Goal: Contribute content: Add original content to the website for others to see

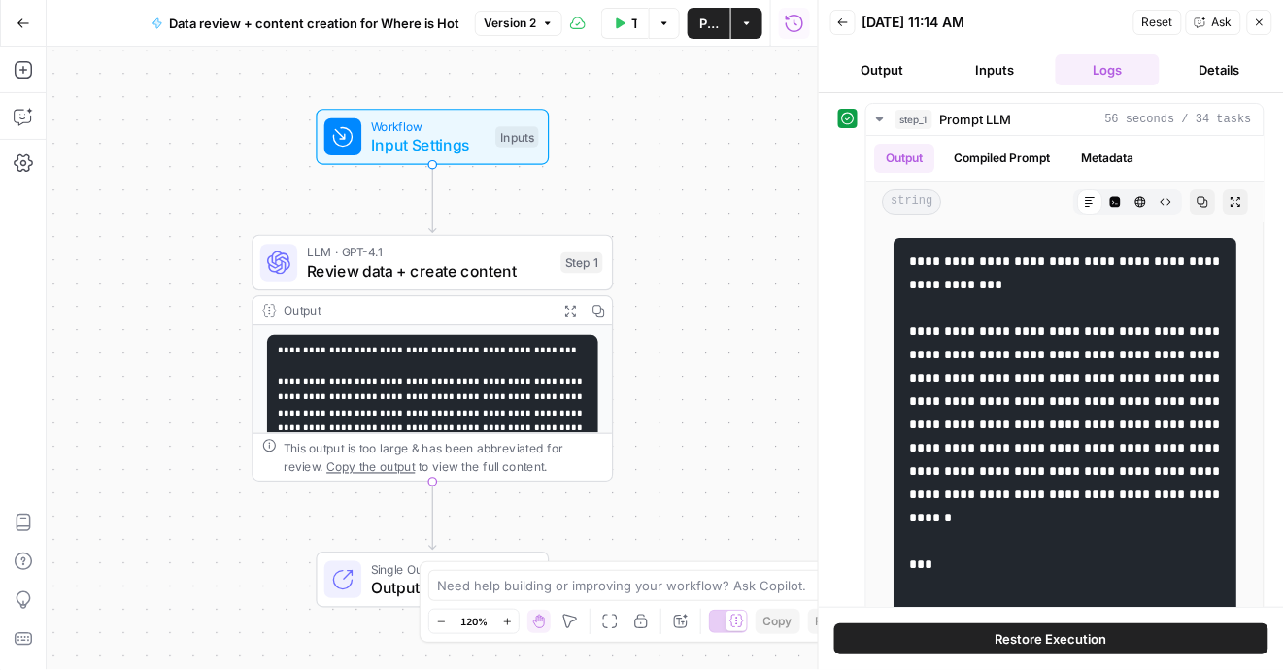
click at [1257, 18] on icon "button" at bounding box center [1260, 23] width 12 height 12
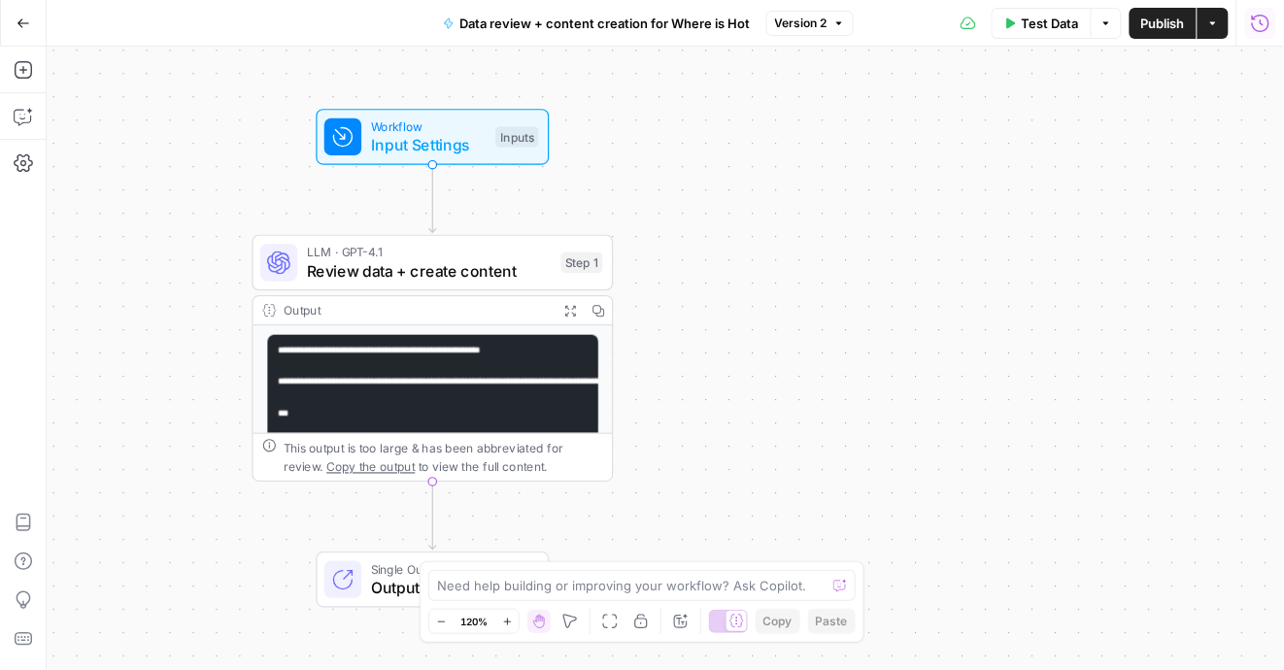
click at [1255, 21] on icon "button" at bounding box center [1260, 23] width 19 height 19
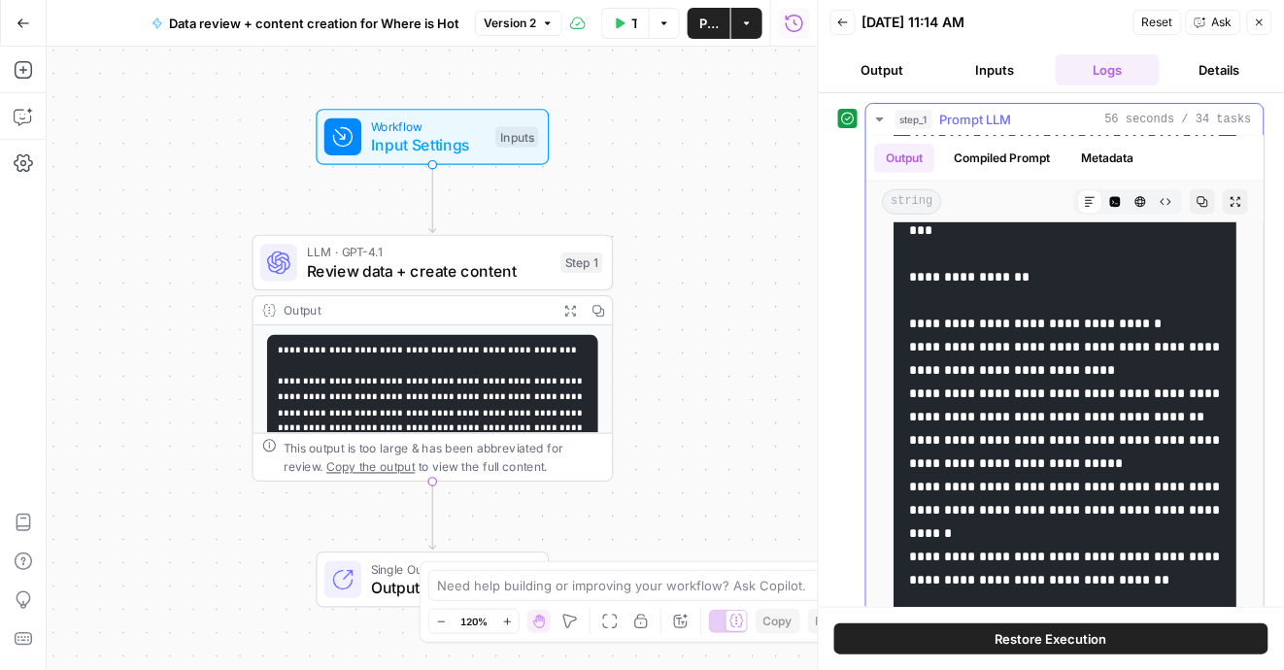
scroll to position [369, 0]
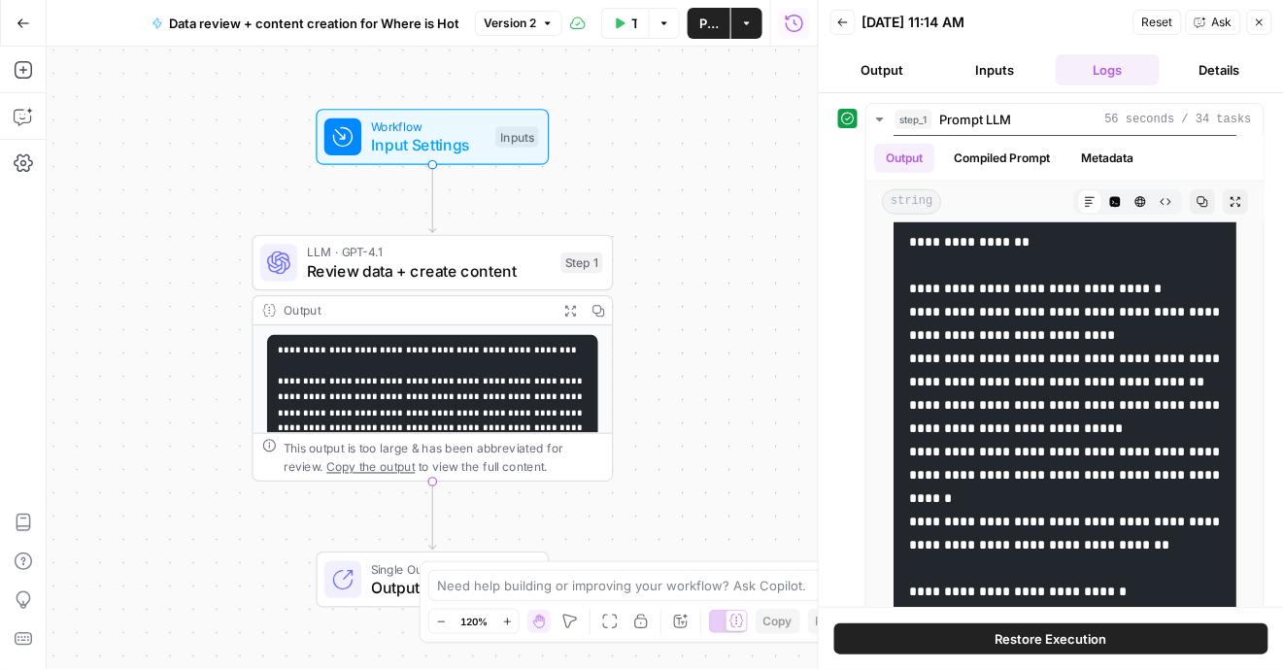
click at [881, 84] on button "Output" at bounding box center [882, 69] width 105 height 31
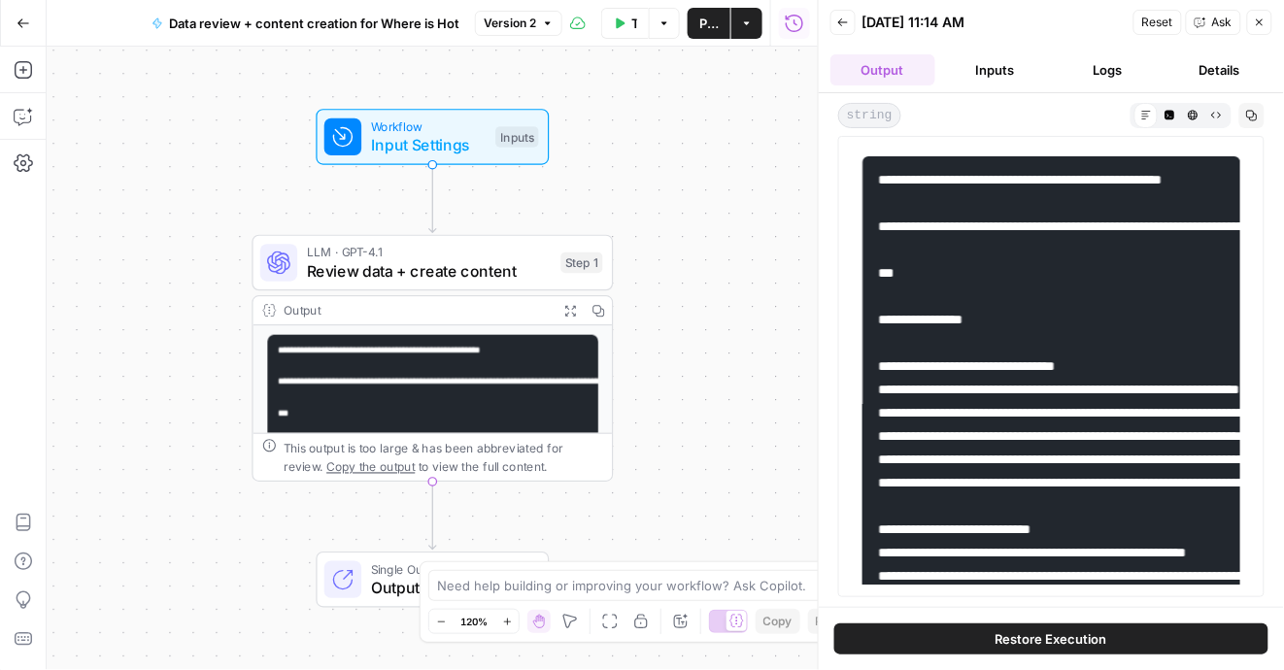
click at [995, 84] on button "Inputs" at bounding box center [995, 69] width 105 height 31
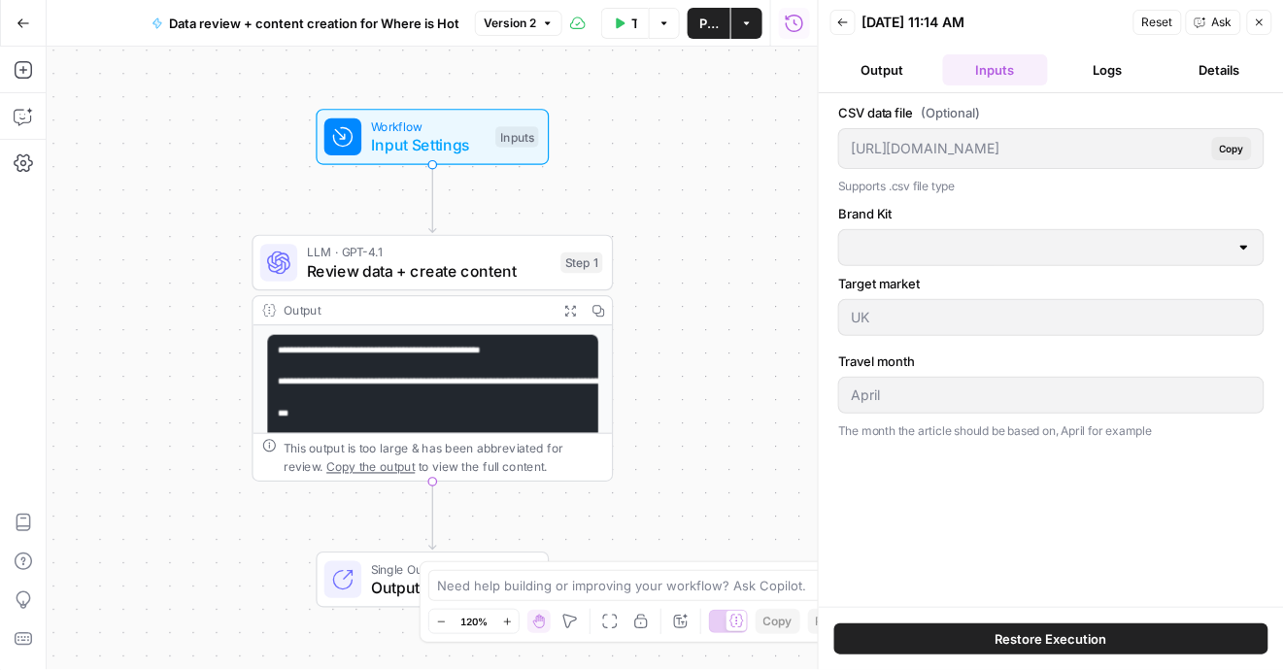
type input "[EN-US] - Kayak"
click at [1104, 81] on button "Logs" at bounding box center [1107, 69] width 105 height 31
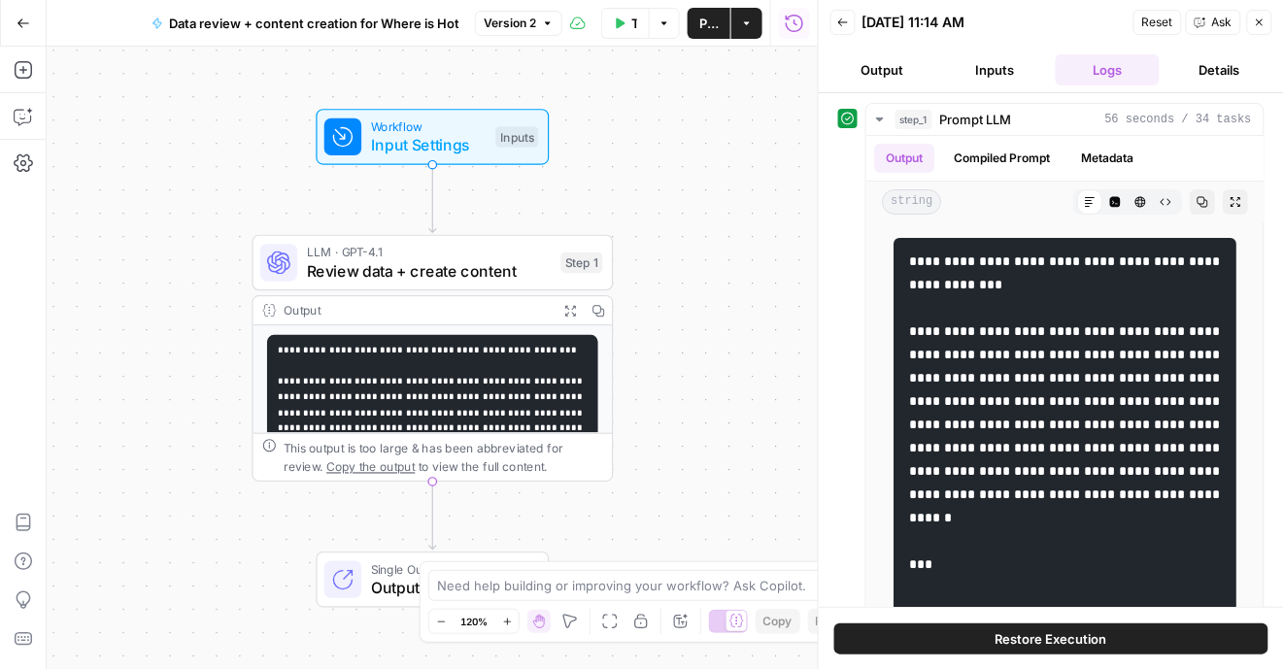
click at [1219, 77] on button "Details" at bounding box center [1219, 69] width 105 height 31
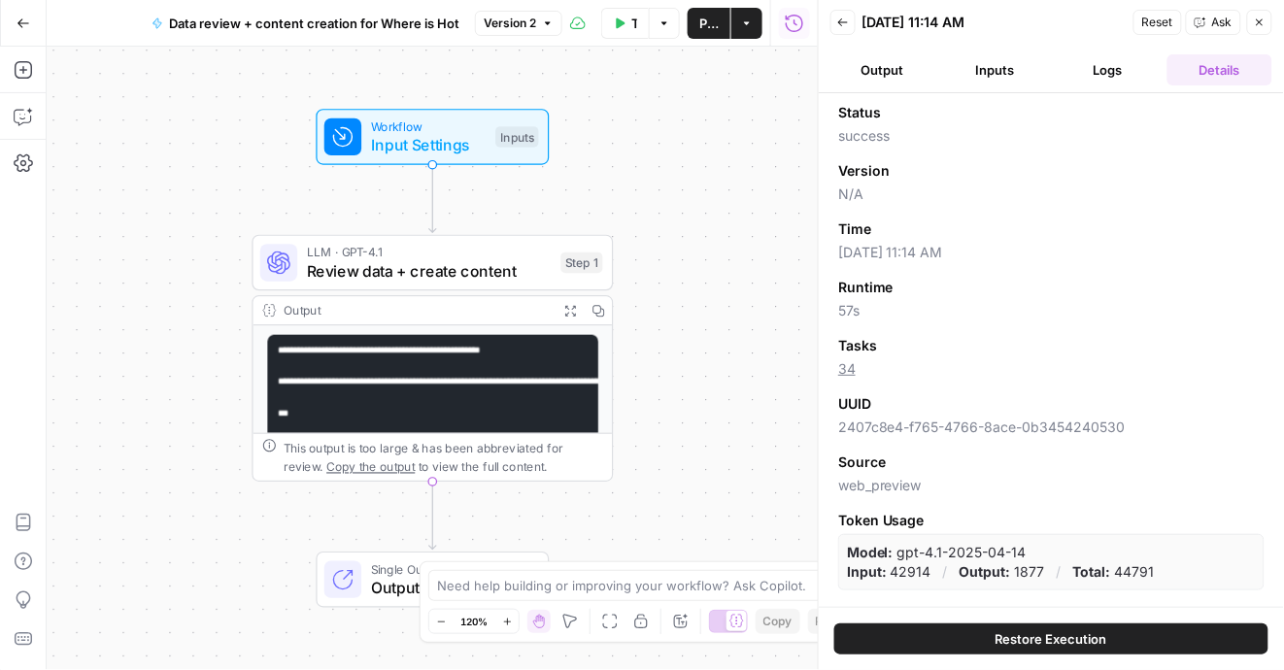
click at [1099, 68] on button "Logs" at bounding box center [1107, 69] width 105 height 31
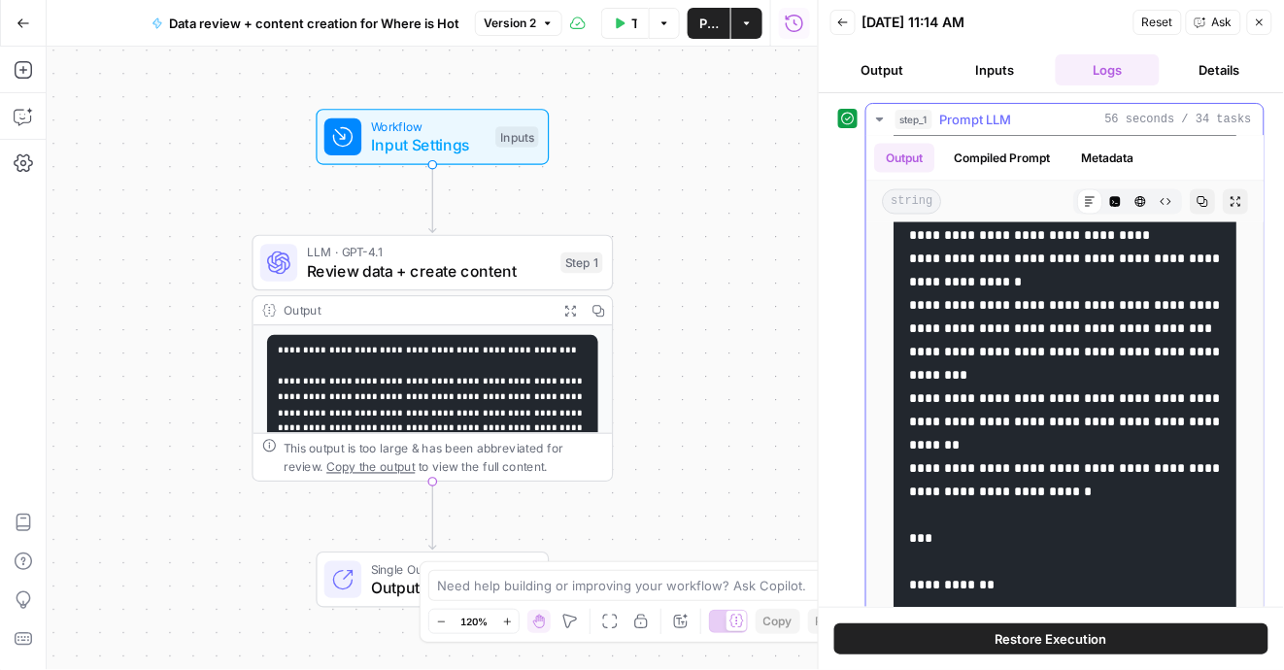
scroll to position [4639, 0]
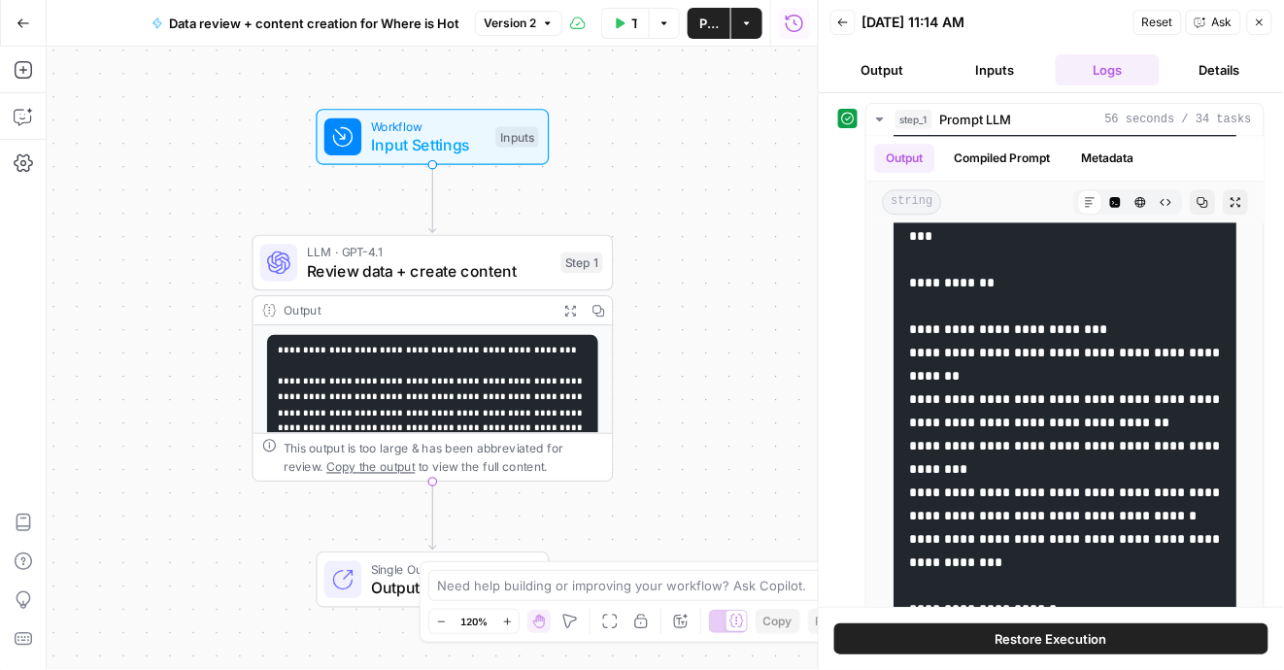
click at [1261, 22] on icon "button" at bounding box center [1260, 23] width 12 height 12
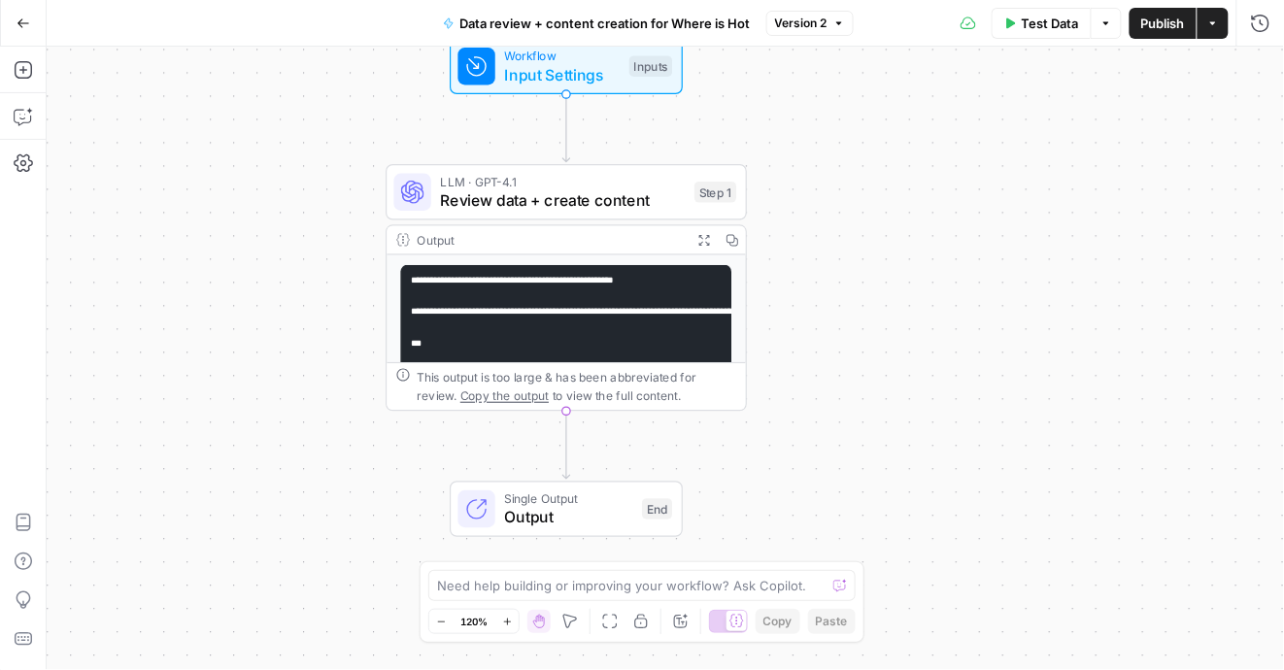
click at [566, 345] on pre "**********" at bounding box center [566, 406] width 331 height 284
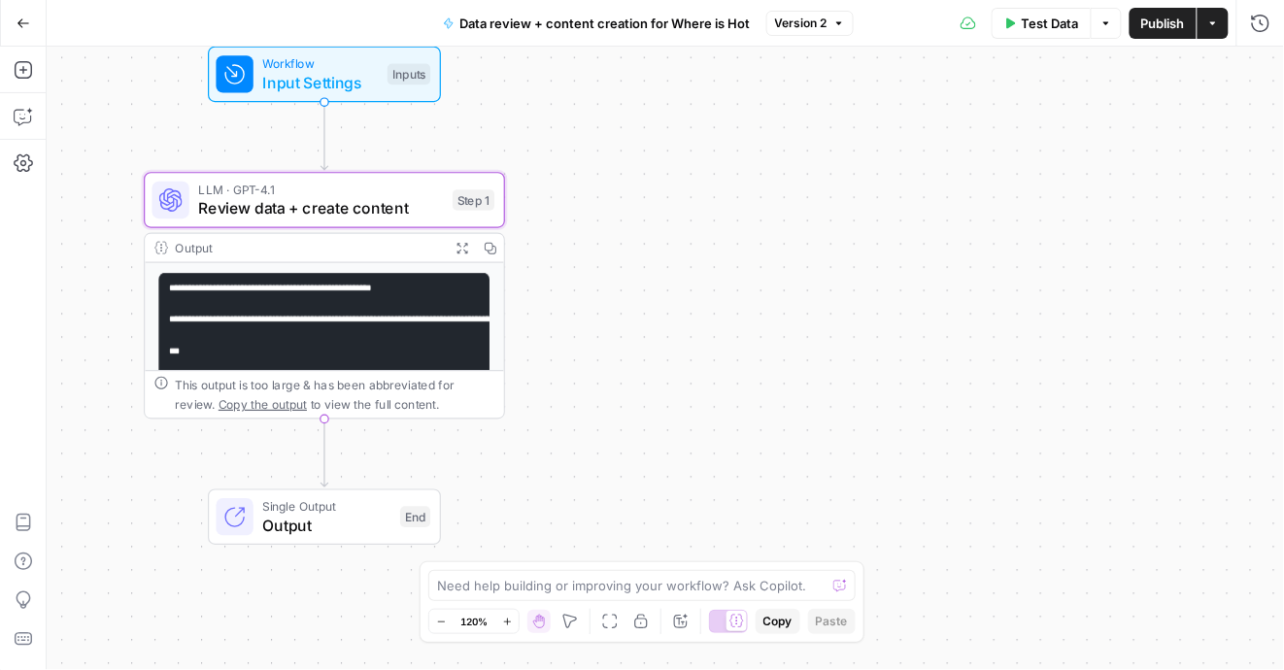
click at [370, 203] on span "Review data + create content" at bounding box center [321, 207] width 245 height 23
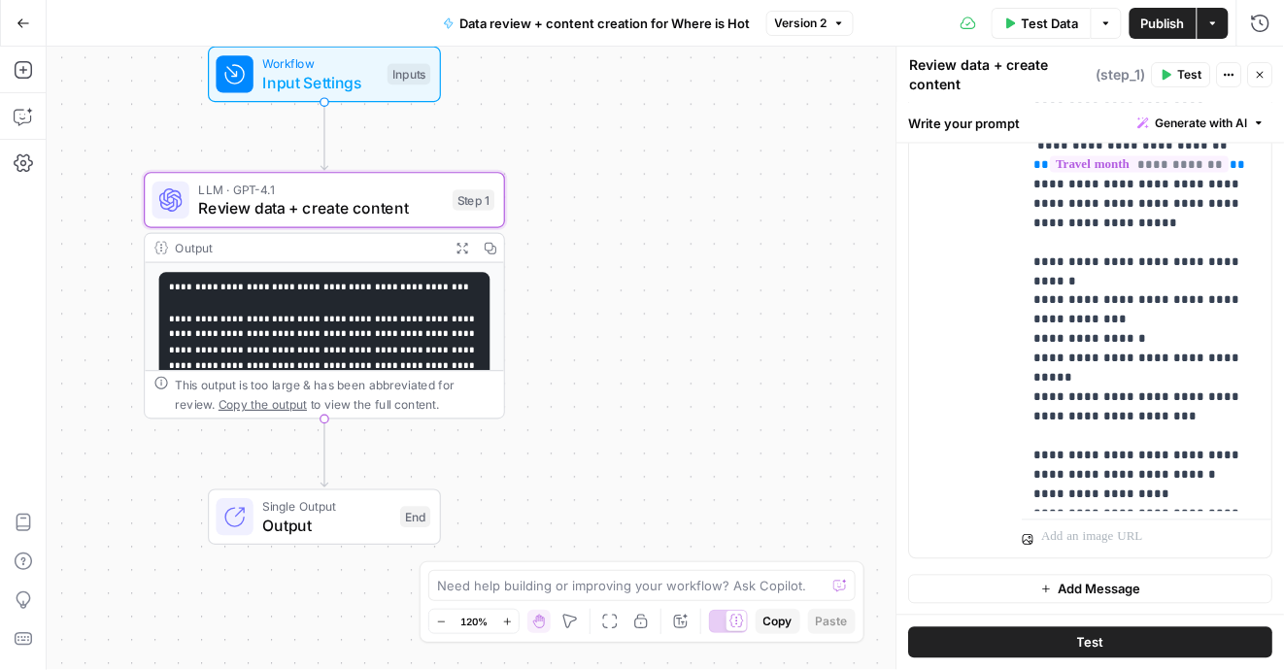
scroll to position [0, 0]
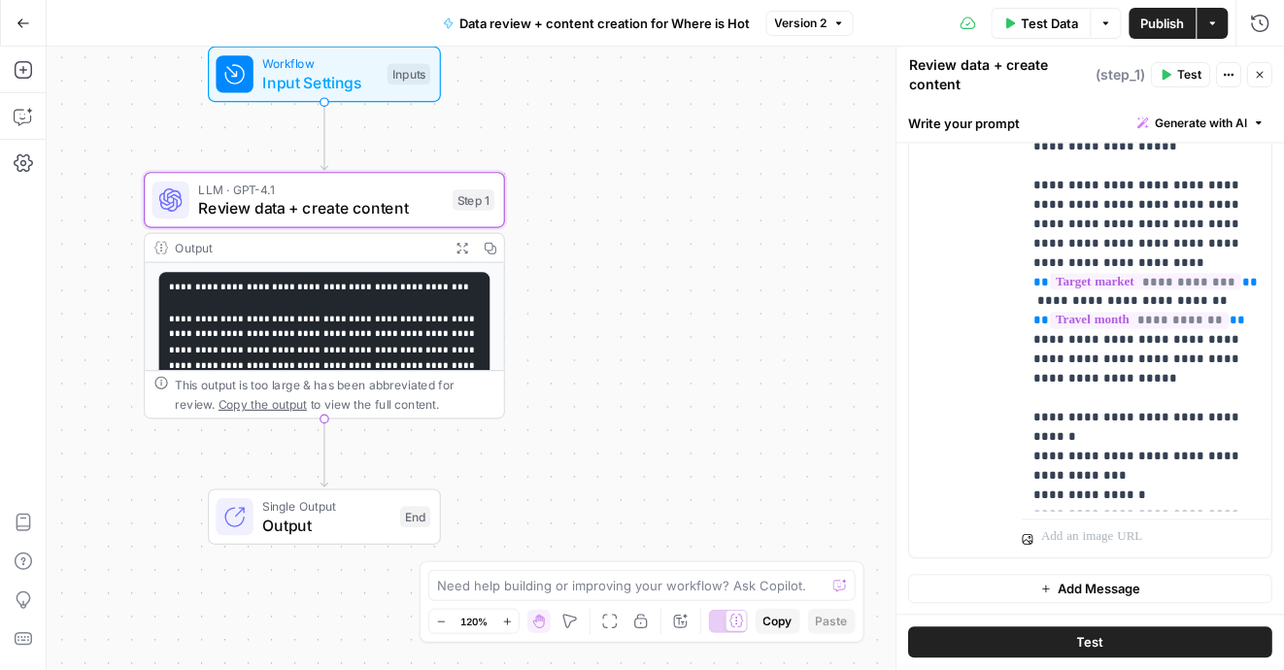
click at [1264, 72] on icon "button" at bounding box center [1260, 75] width 12 height 12
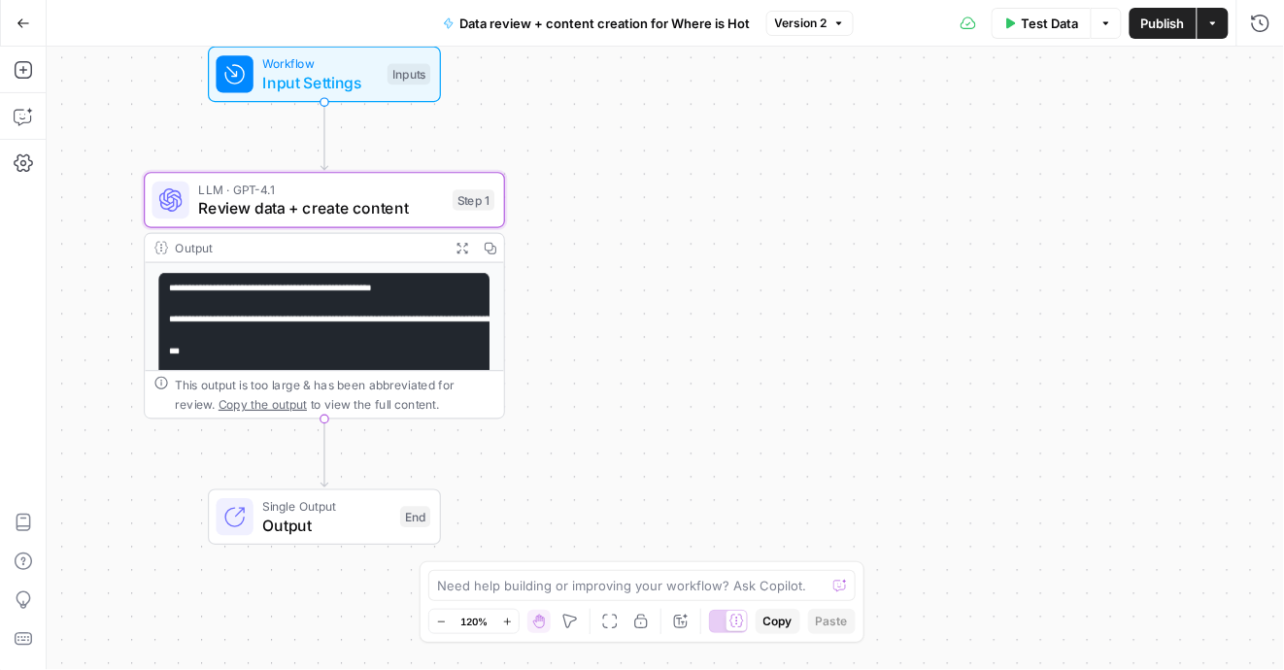
click at [1209, 17] on icon "button" at bounding box center [1213, 23] width 12 height 12
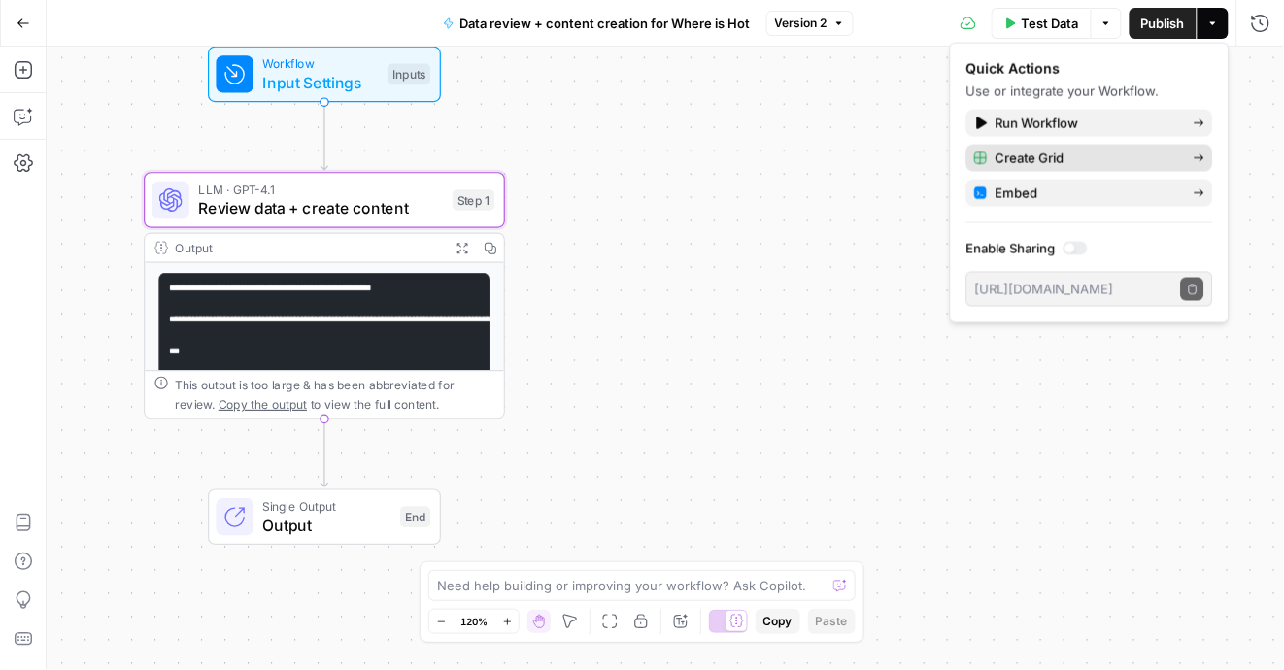
click at [1067, 152] on span "Create Grid" at bounding box center [1086, 158] width 183 height 19
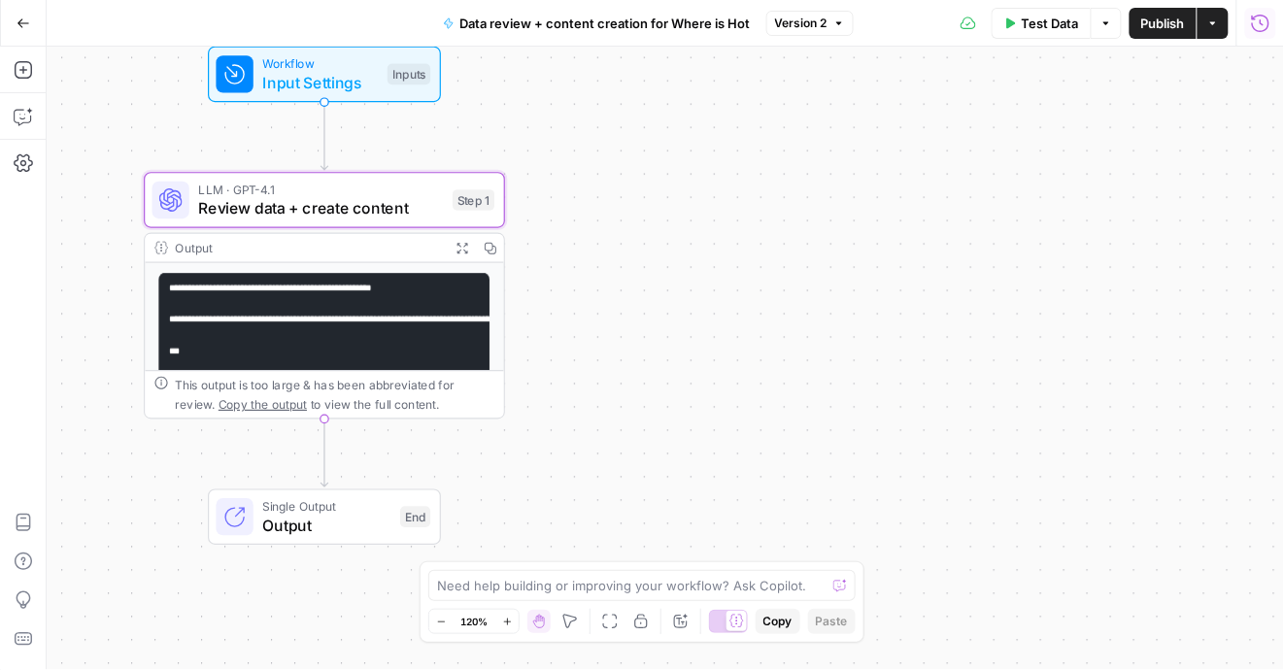
click at [1257, 20] on icon "button" at bounding box center [1260, 23] width 19 height 19
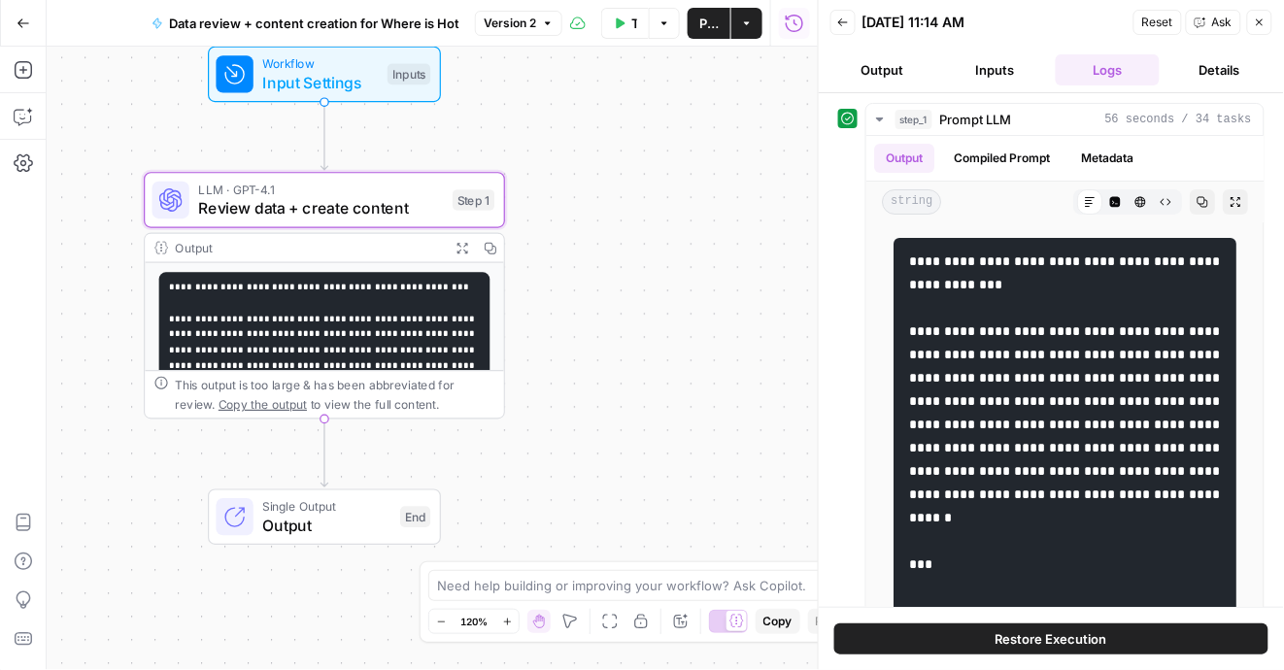
click at [1257, 20] on icon "button" at bounding box center [1260, 23] width 12 height 12
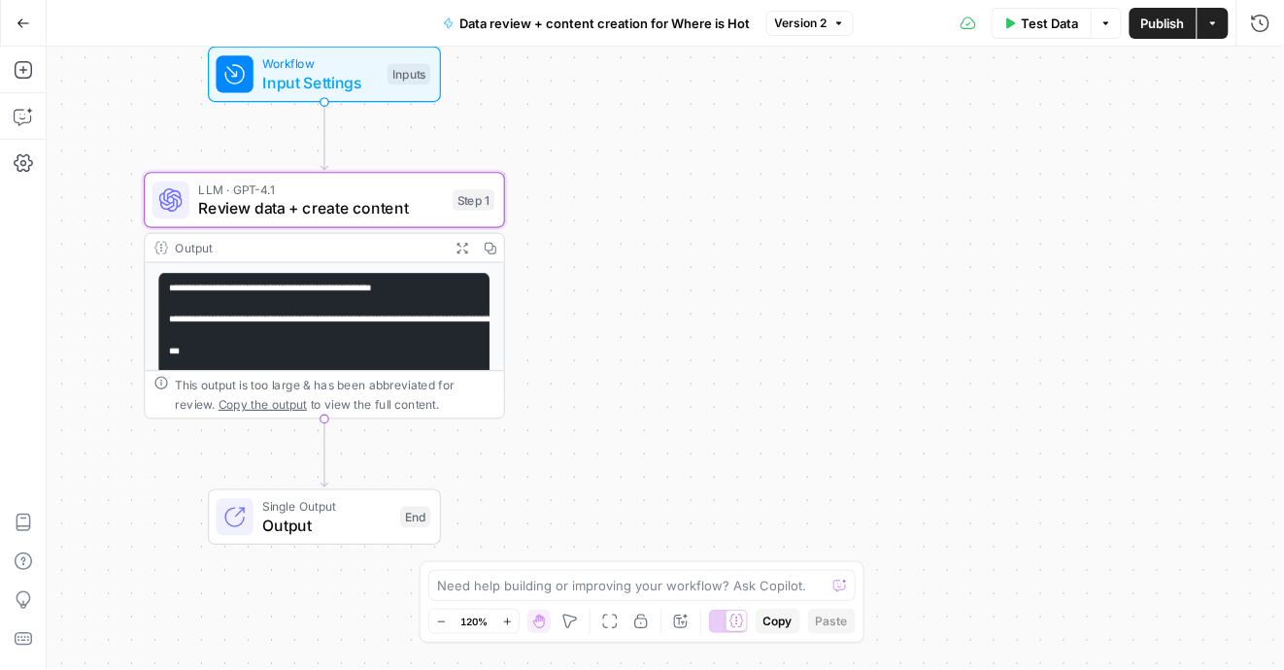
click at [1215, 26] on icon "button" at bounding box center [1213, 23] width 12 height 12
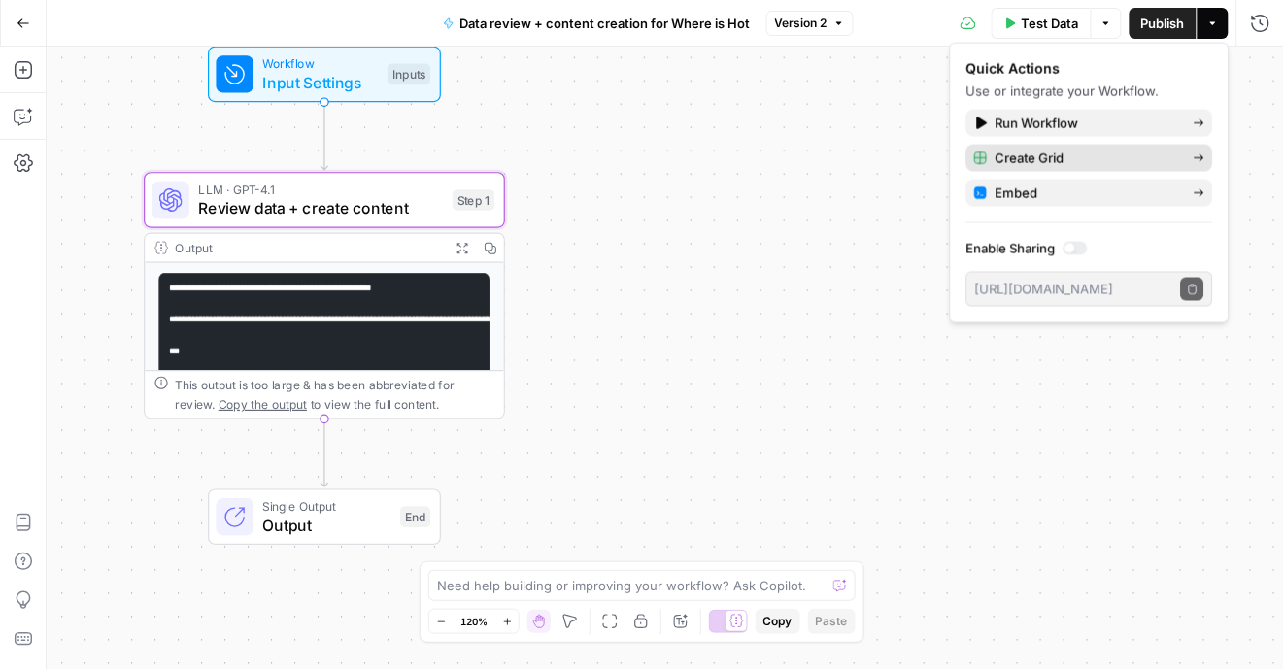
click at [1108, 160] on span "Create Grid" at bounding box center [1086, 158] width 183 height 19
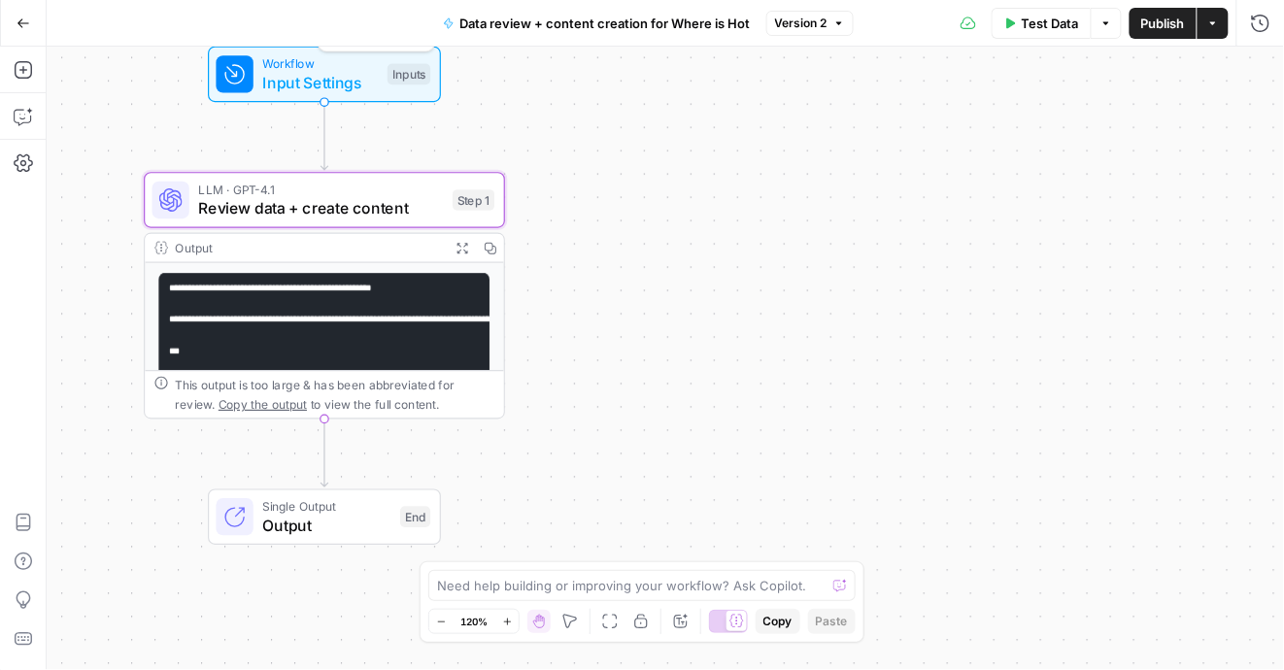
click at [351, 81] on span "Input Settings" at bounding box center [321, 82] width 116 height 23
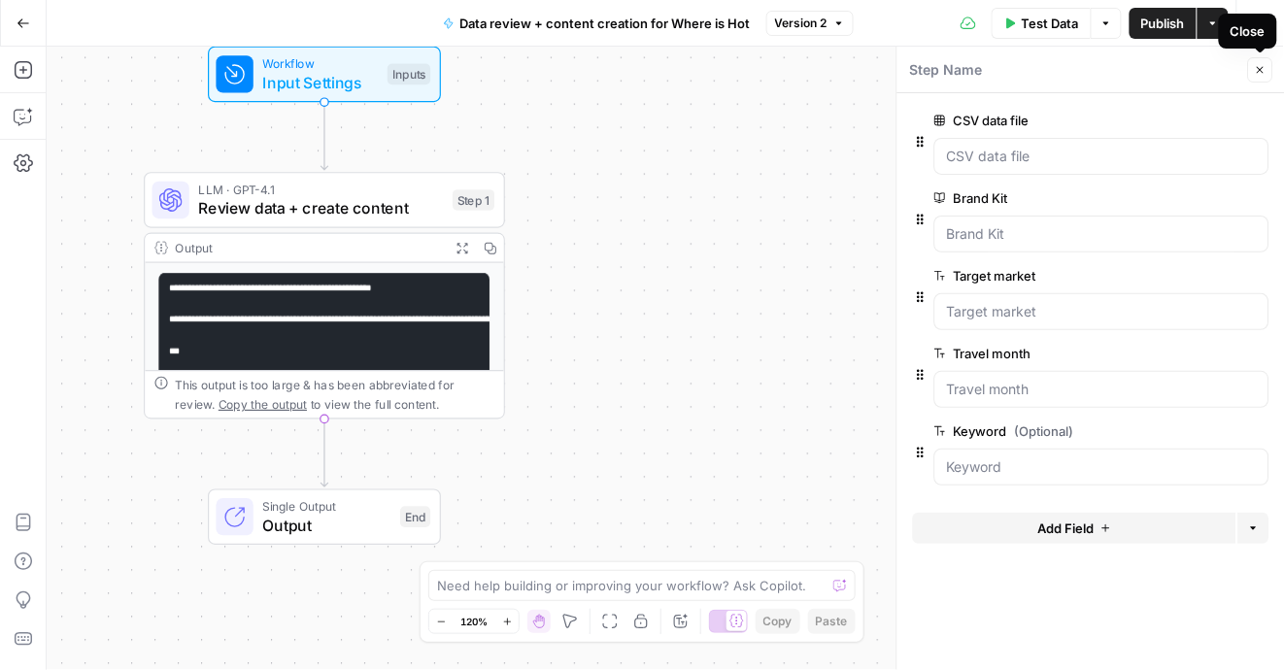
click at [1261, 65] on icon "button" at bounding box center [1260, 70] width 12 height 12
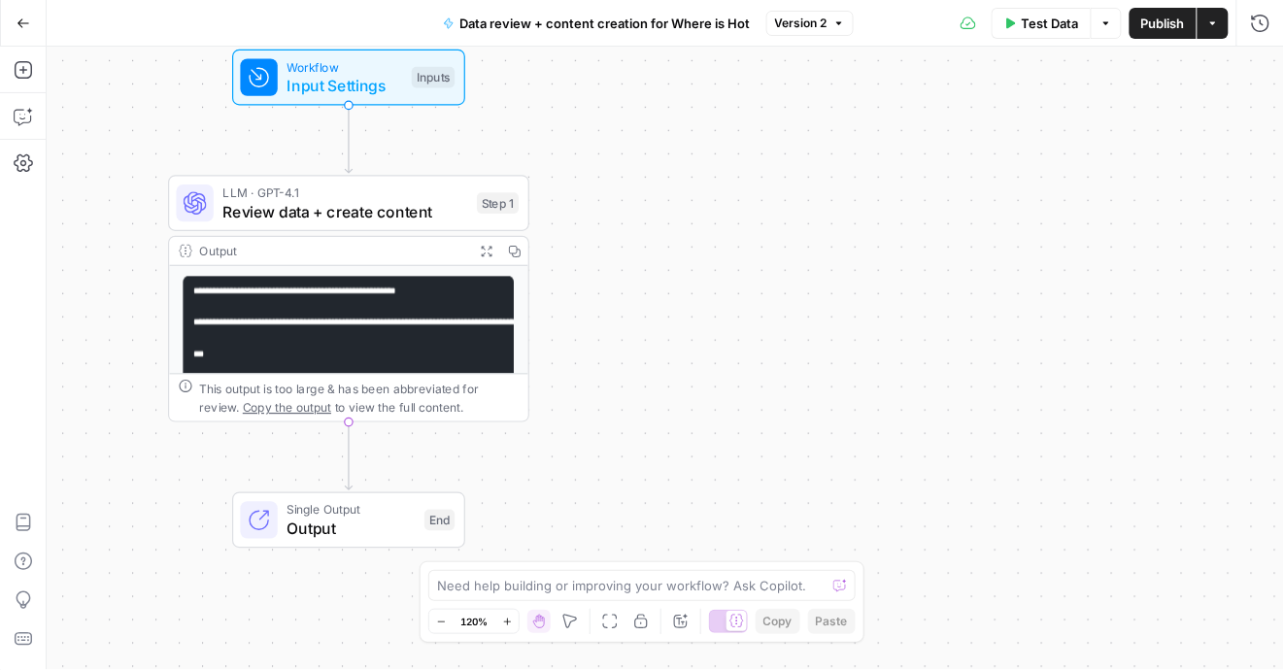
click at [365, 90] on span "Input Settings" at bounding box center [345, 85] width 116 height 23
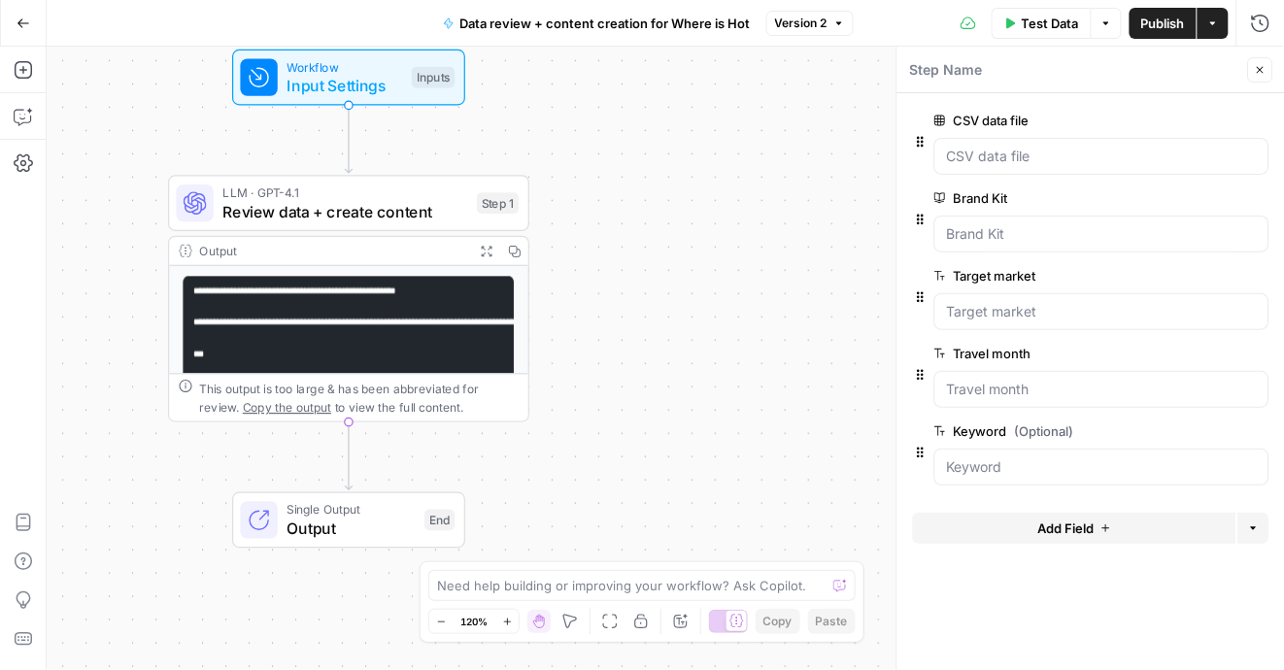
click at [1041, 538] on button "Add Field" at bounding box center [1074, 528] width 323 height 31
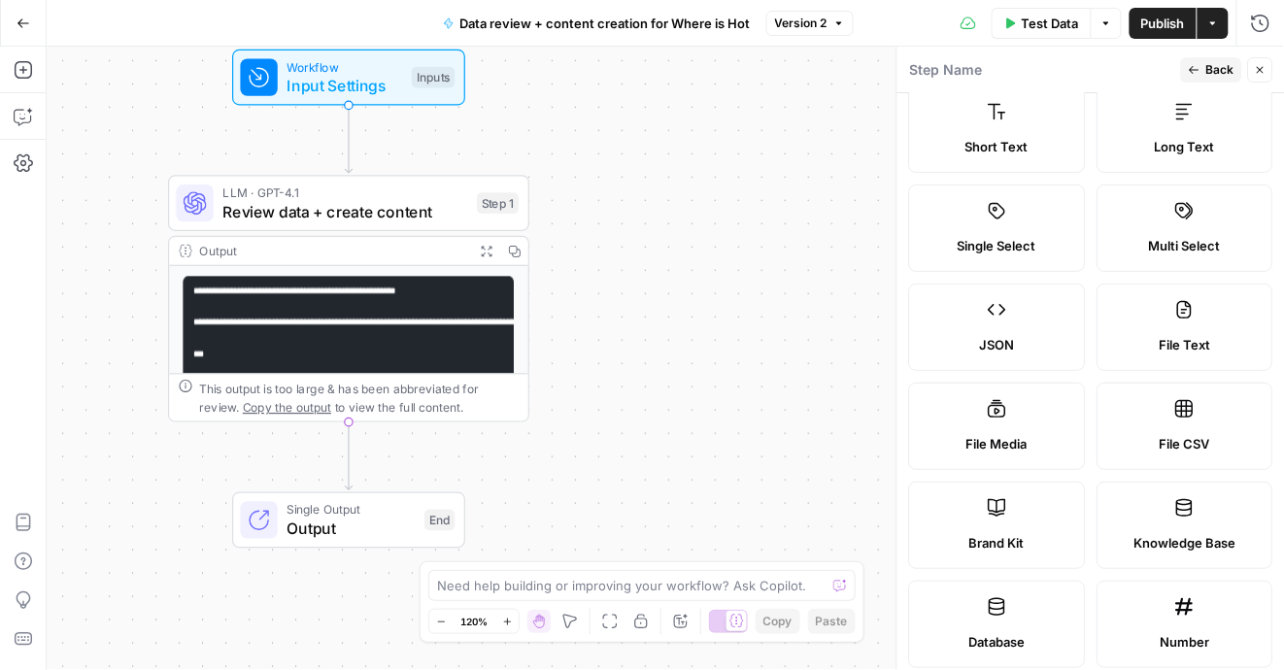
scroll to position [38, 0]
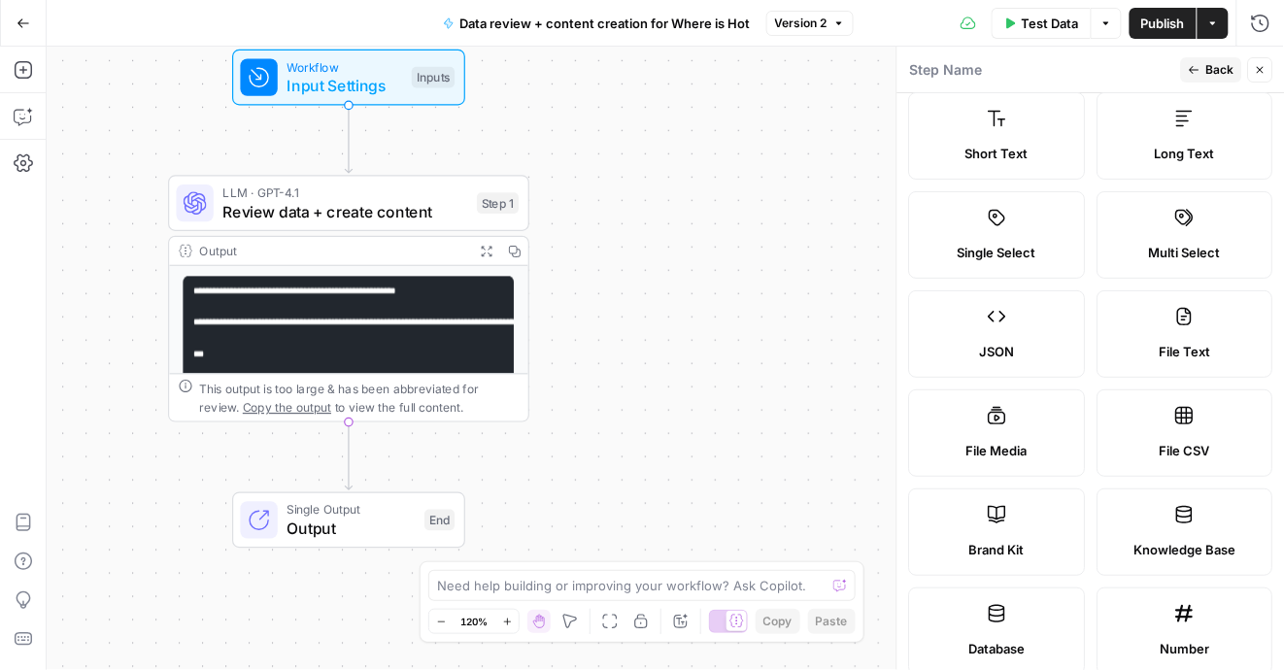
click at [1195, 505] on label "Knowledge Base" at bounding box center [1184, 531] width 177 height 87
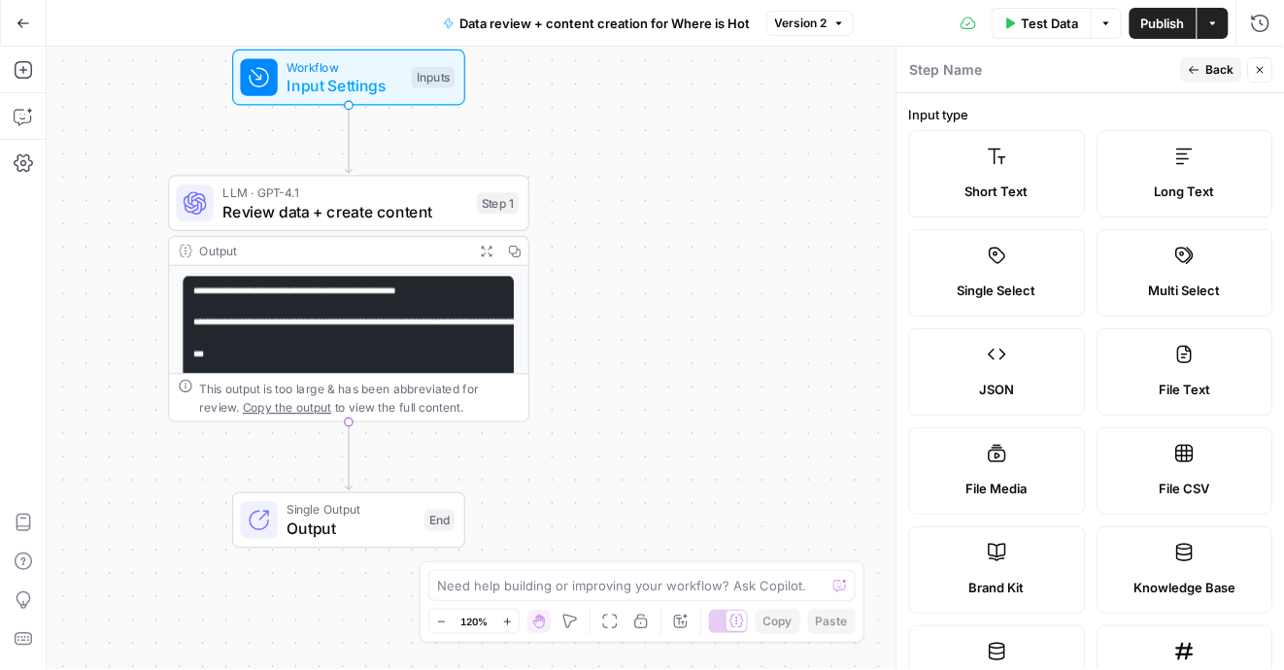
click at [1221, 63] on span "Back" at bounding box center [1220, 69] width 28 height 17
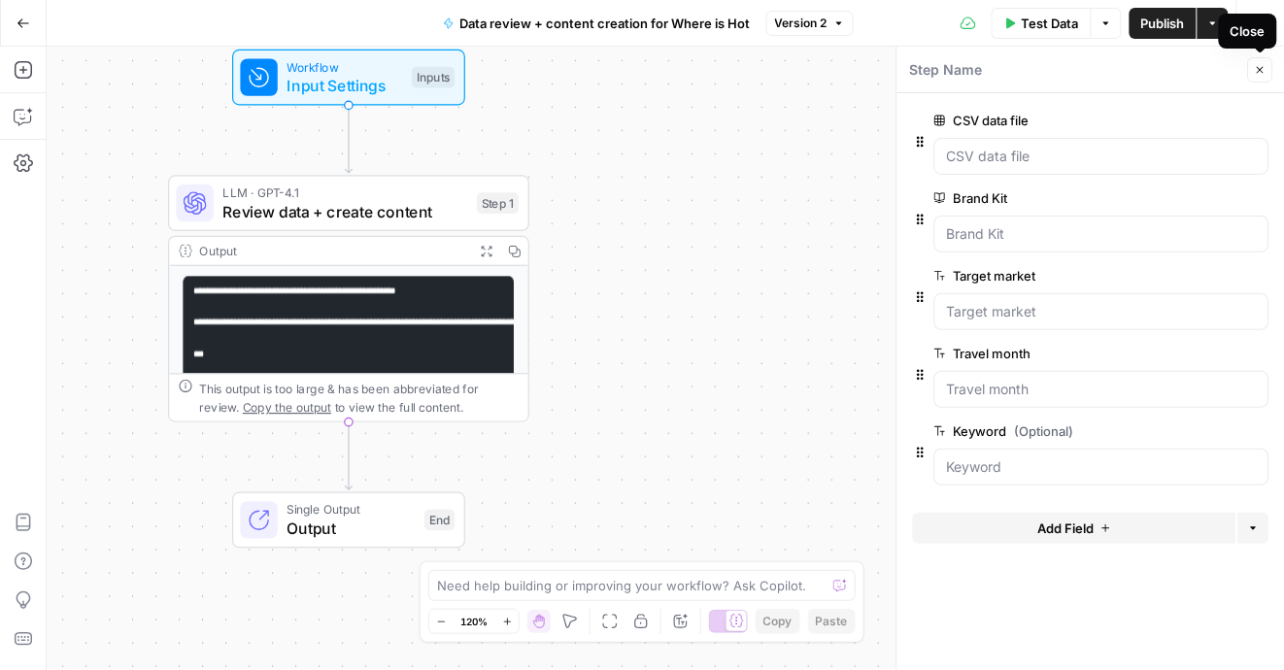
click at [1263, 74] on icon "button" at bounding box center [1260, 70] width 12 height 12
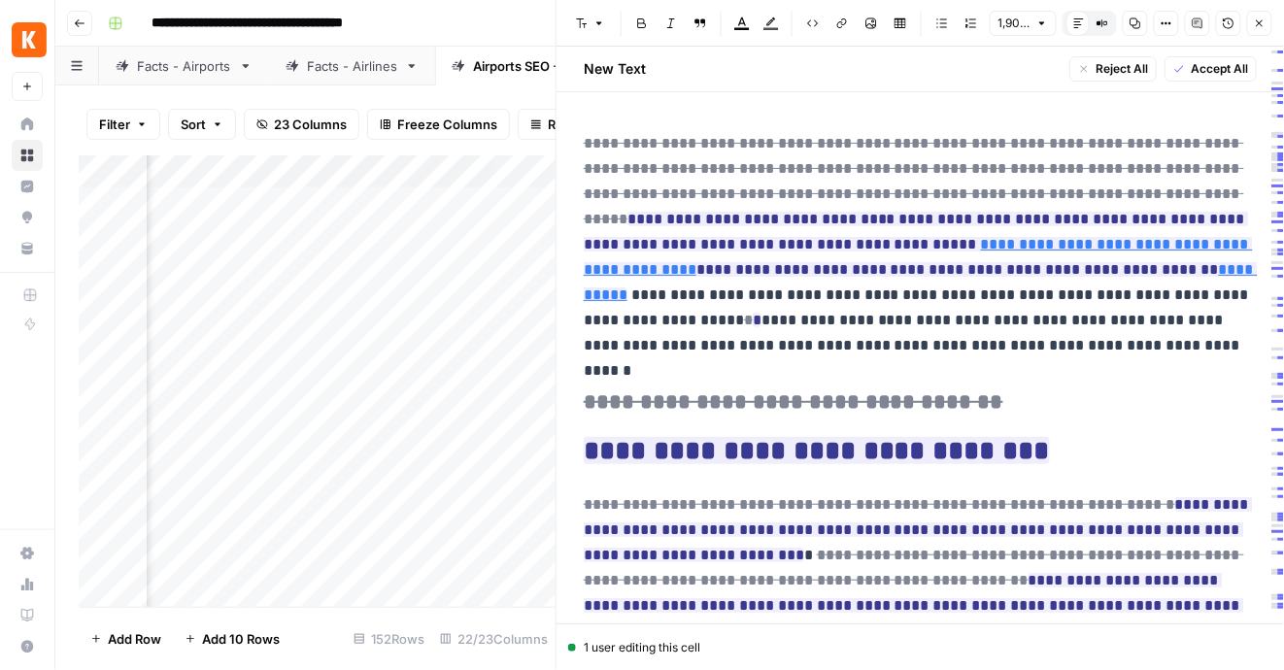
scroll to position [0, 2944]
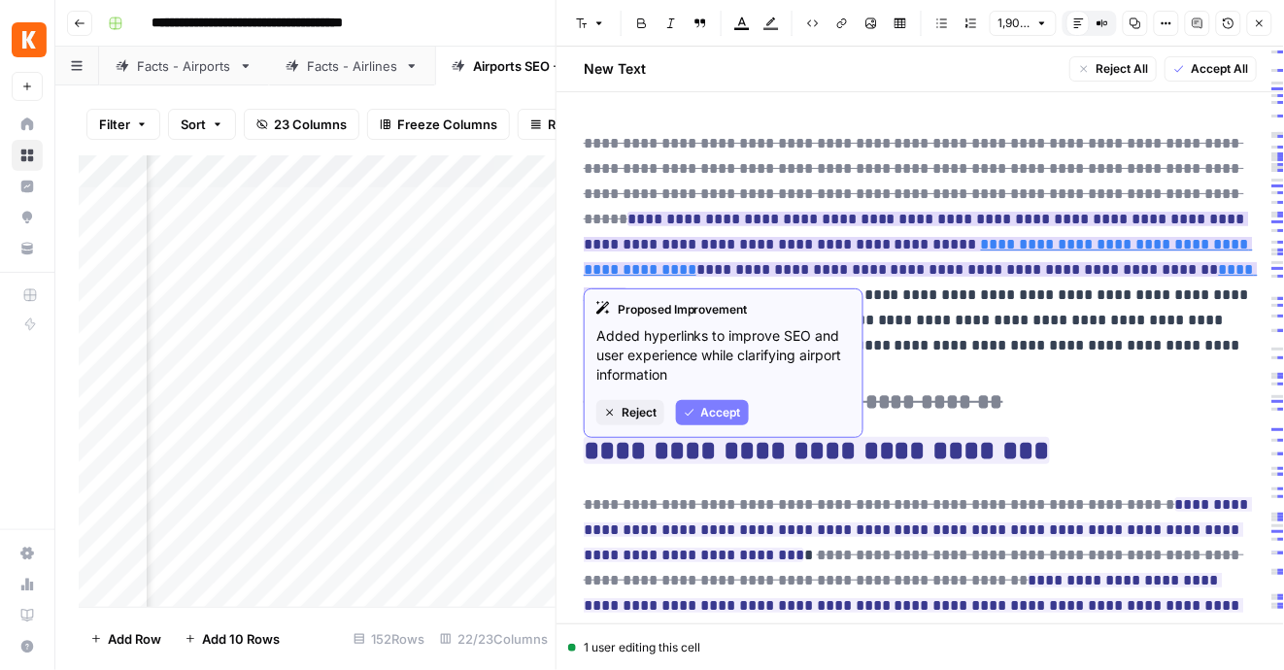
type input "[URL][DOMAIN_NAME]"
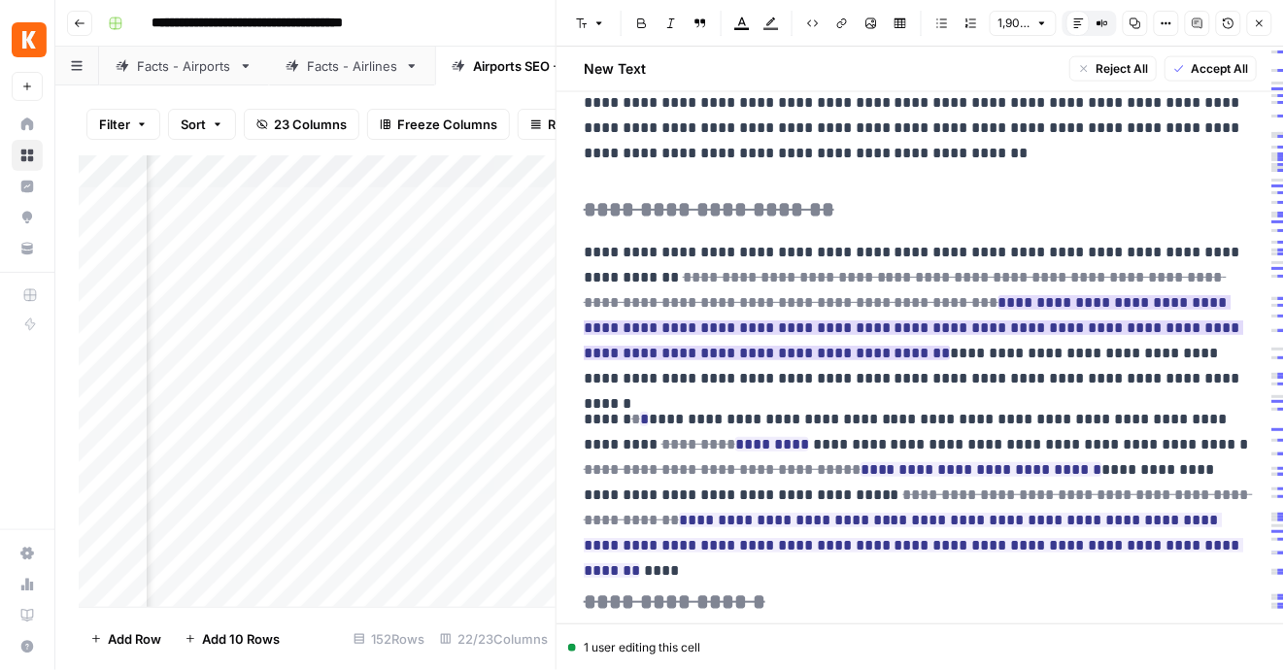
scroll to position [2394, 0]
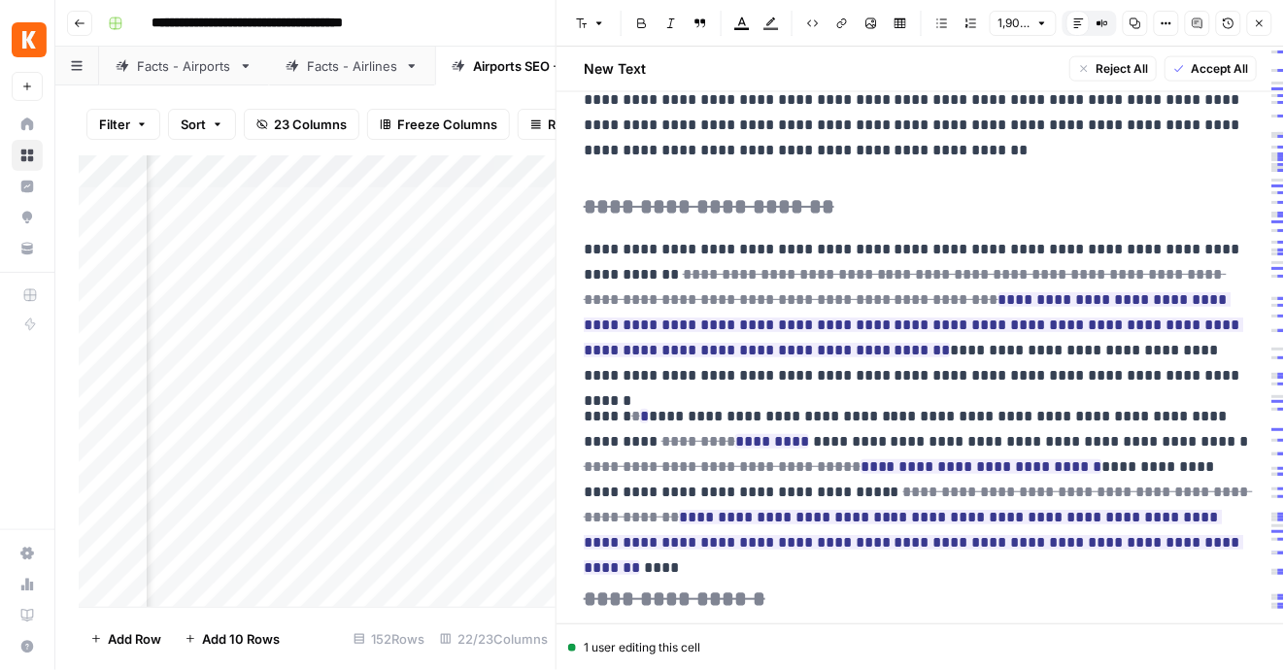
click at [1256, 21] on icon "button" at bounding box center [1260, 23] width 12 height 12
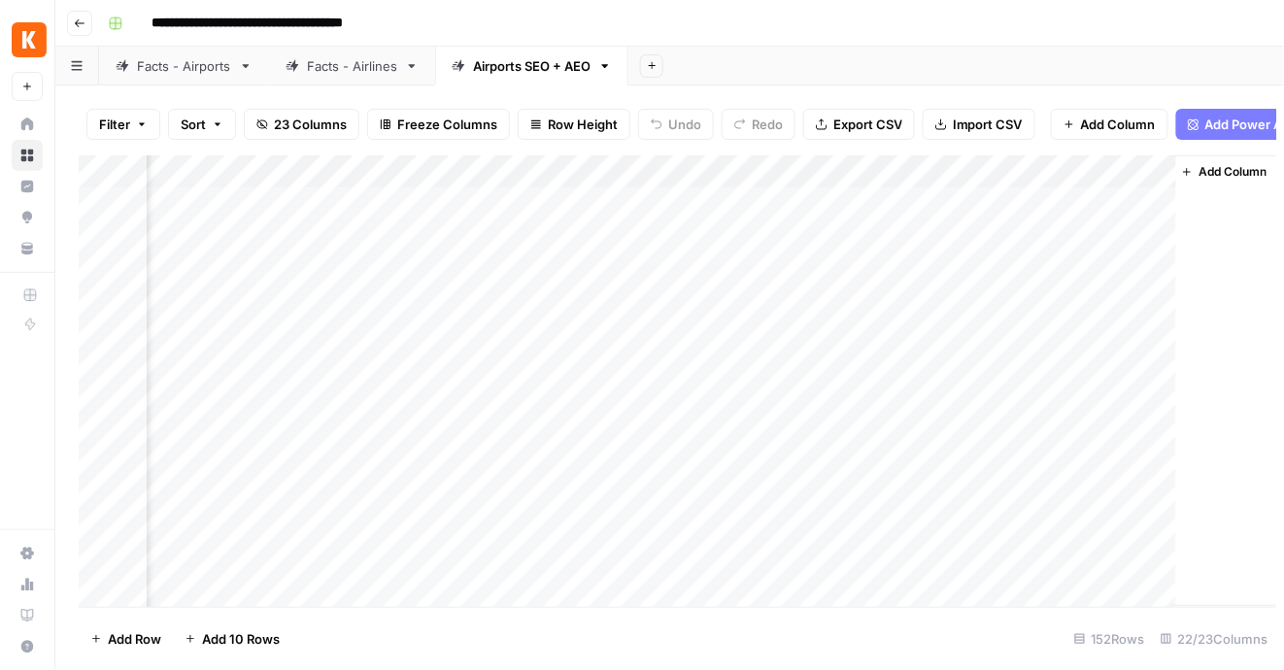
scroll to position [0, 2937]
click at [461, 235] on div "Add Column" at bounding box center [670, 381] width 1183 height 452
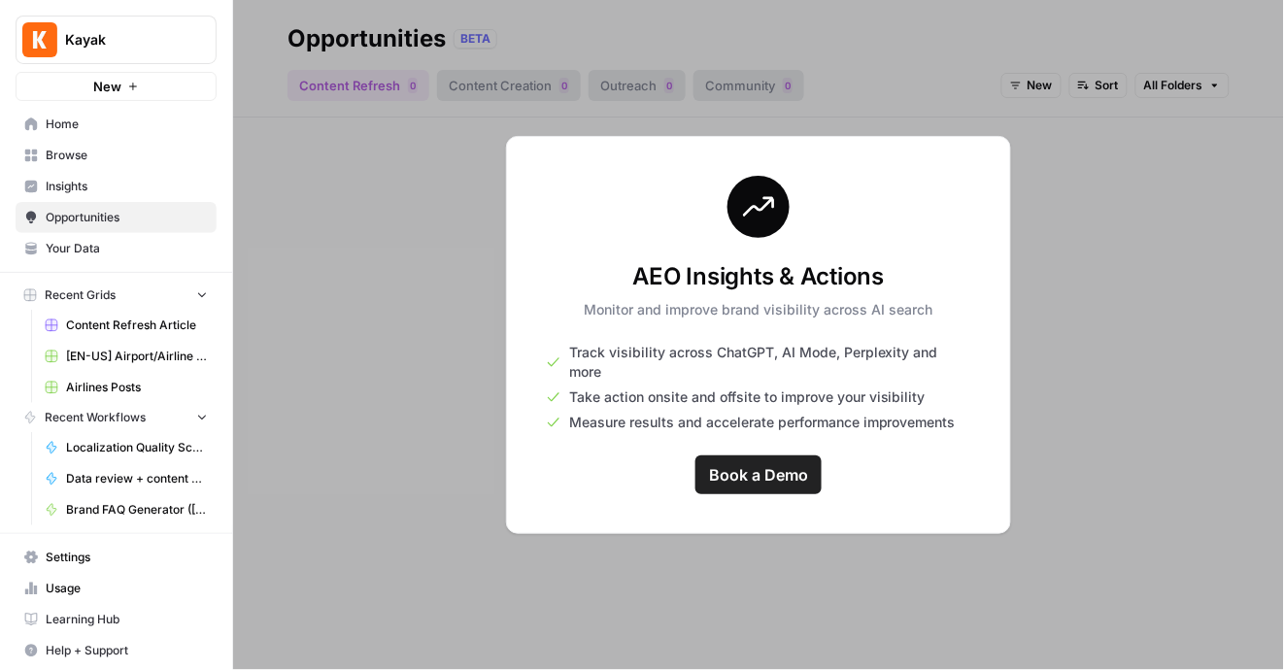
click at [110, 321] on span "Content Refresh Article" at bounding box center [137, 325] width 142 height 17
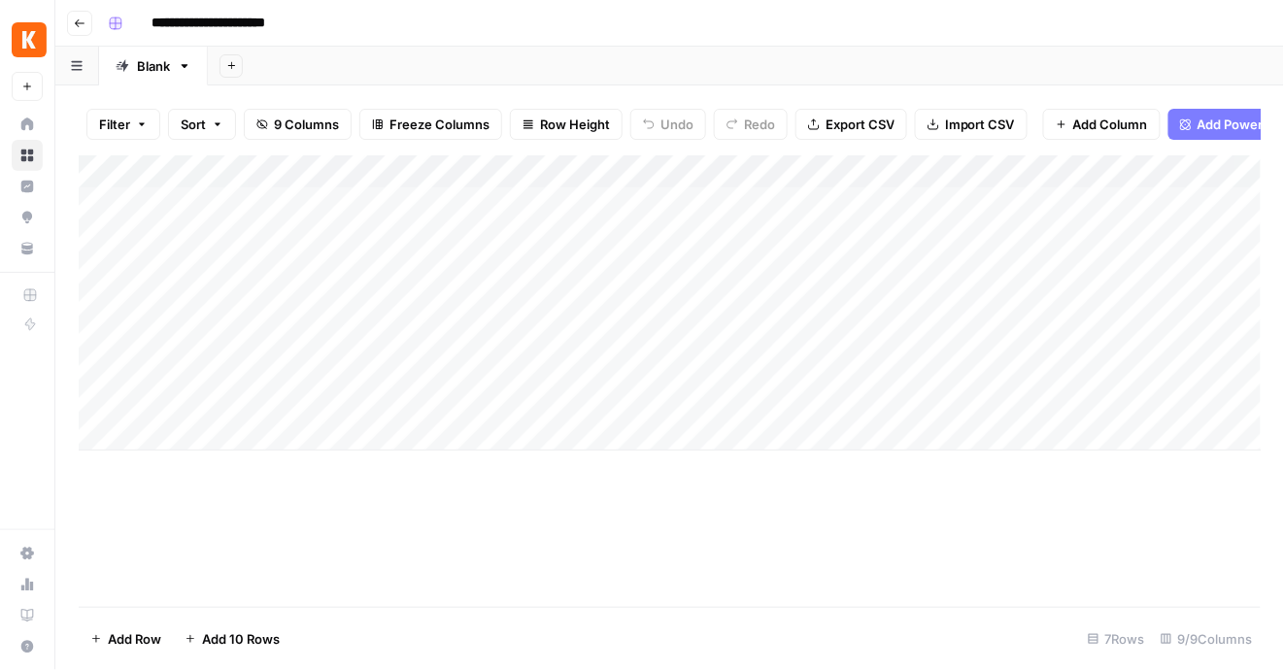
click at [25, 123] on icon at bounding box center [27, 123] width 13 height 13
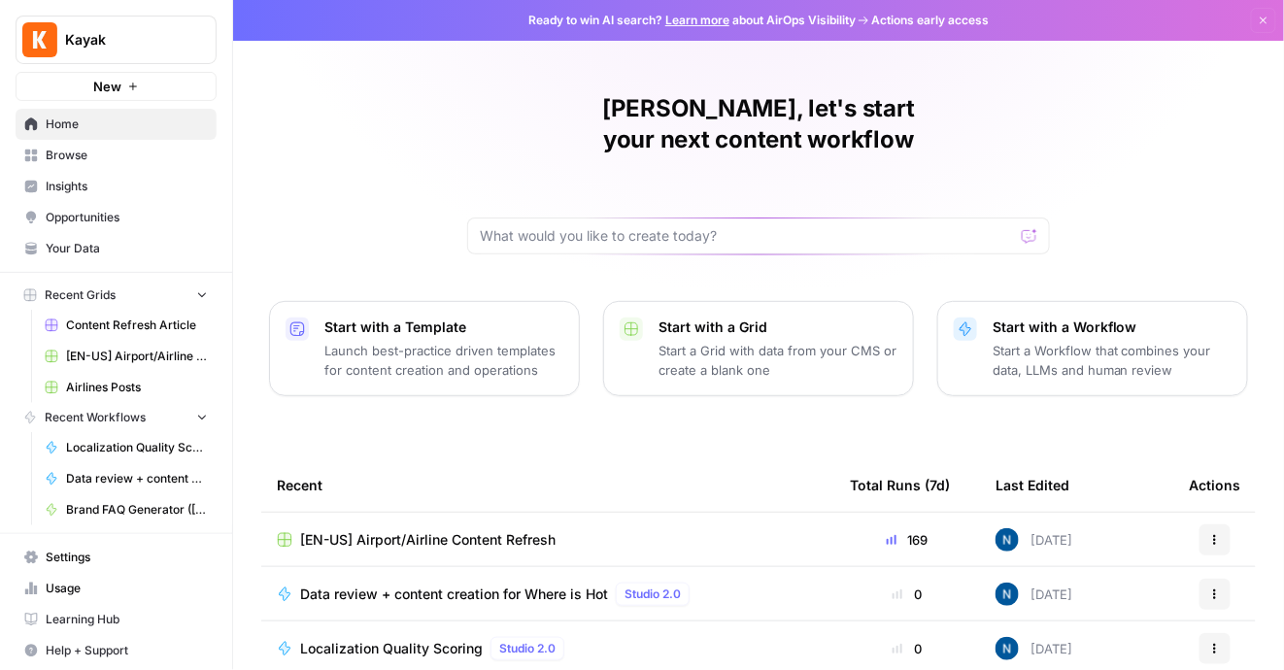
click at [130, 353] on span "[EN-US] Airport/Airline Content Refresh" at bounding box center [137, 356] width 142 height 17
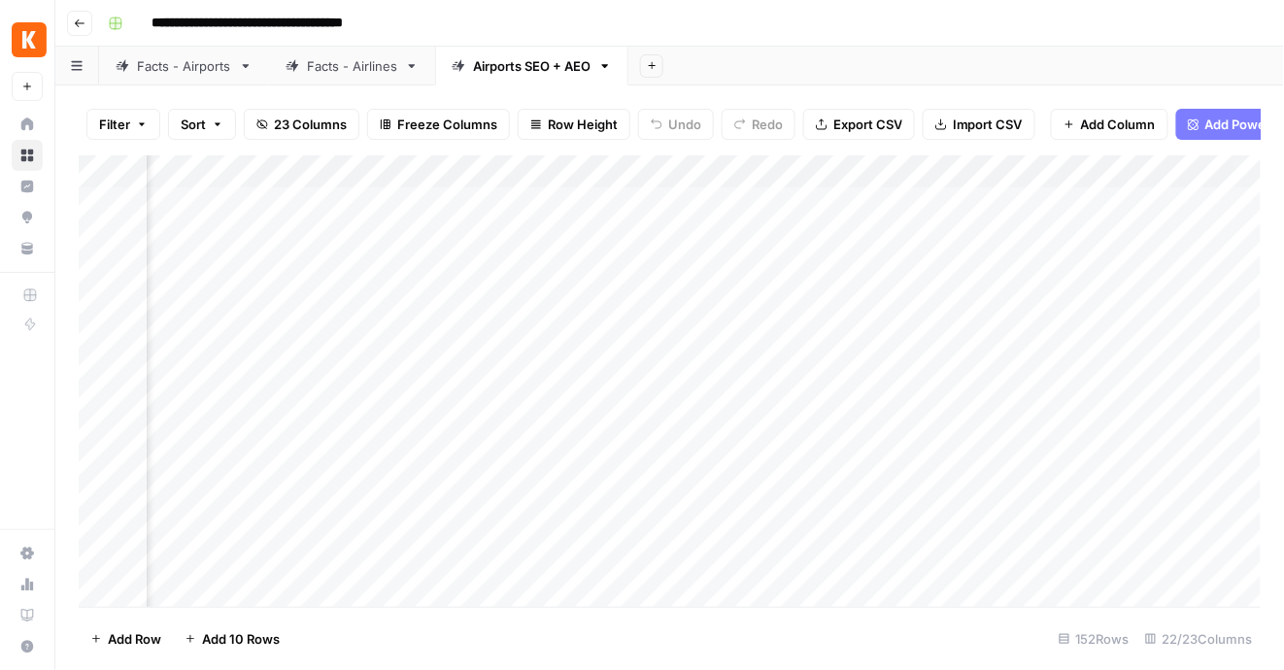
scroll to position [0, 1305]
click at [728, 204] on div "Add Column" at bounding box center [670, 381] width 1183 height 452
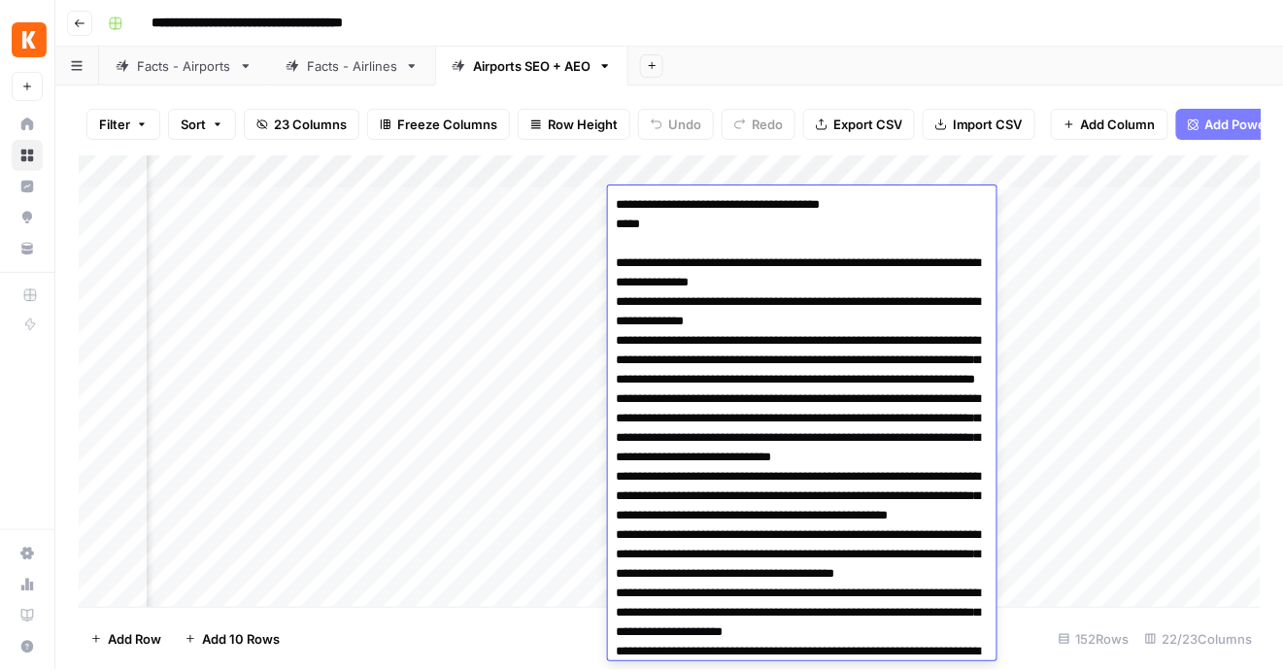
scroll to position [3345, 0]
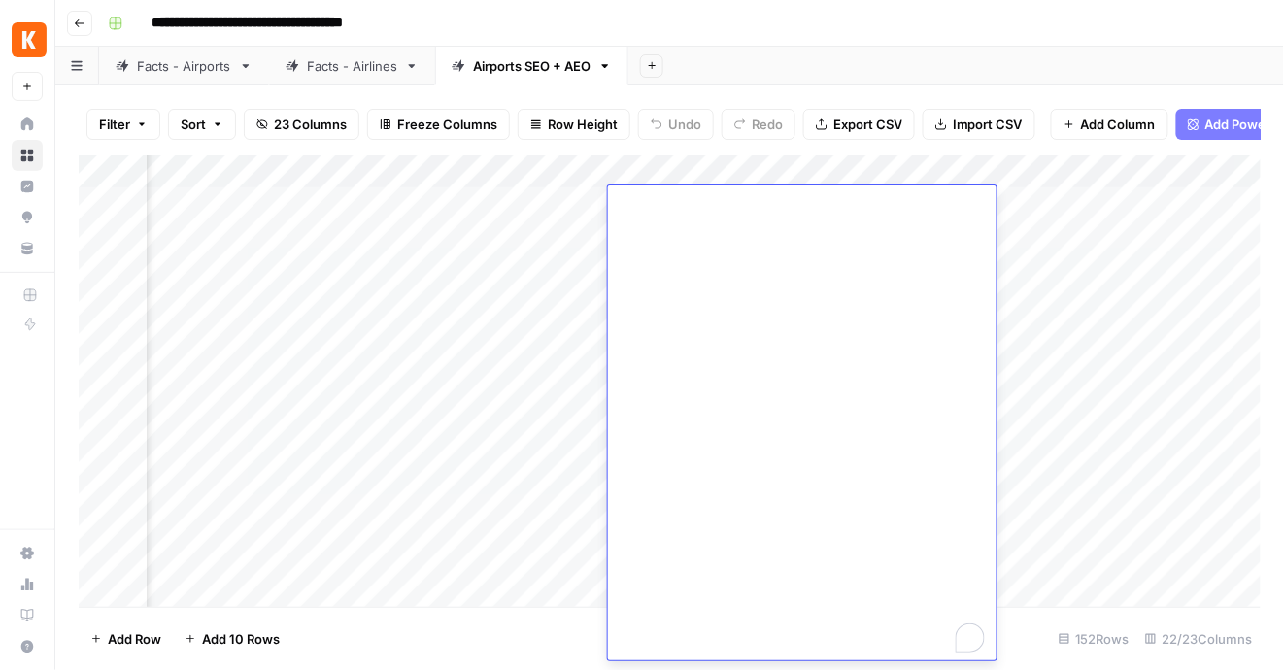
click at [521, 211] on div "Add Column" at bounding box center [670, 381] width 1183 height 452
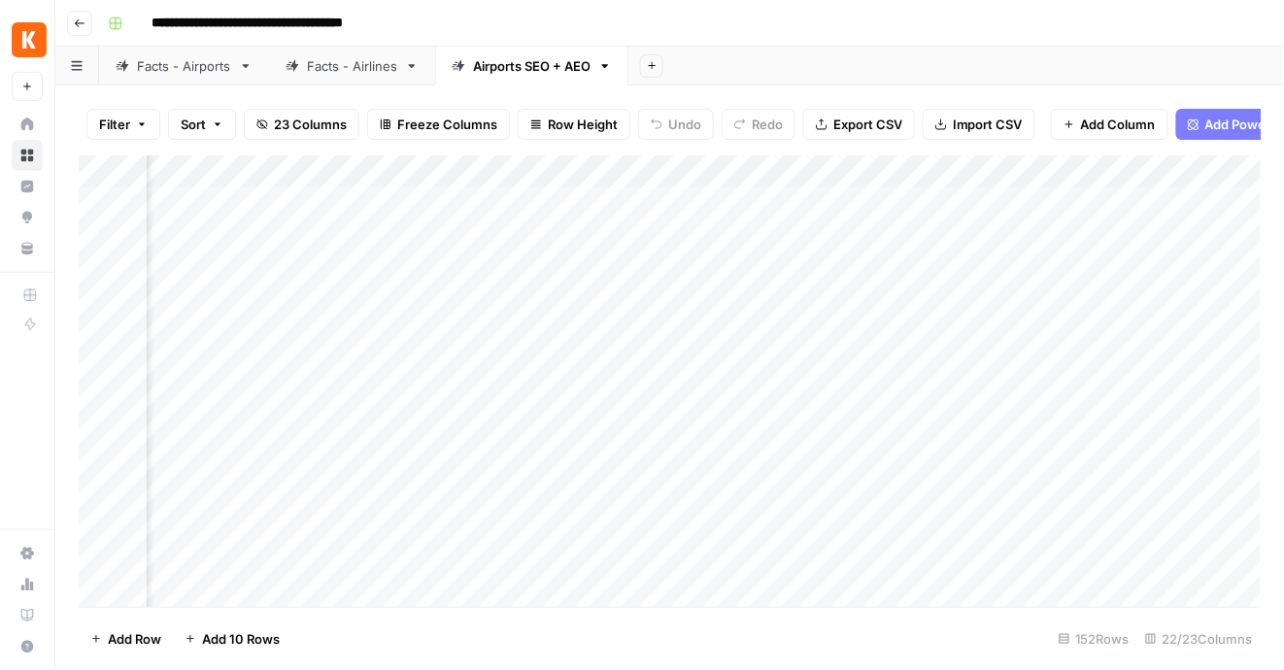
click at [588, 202] on div "Add Column" at bounding box center [670, 381] width 1183 height 452
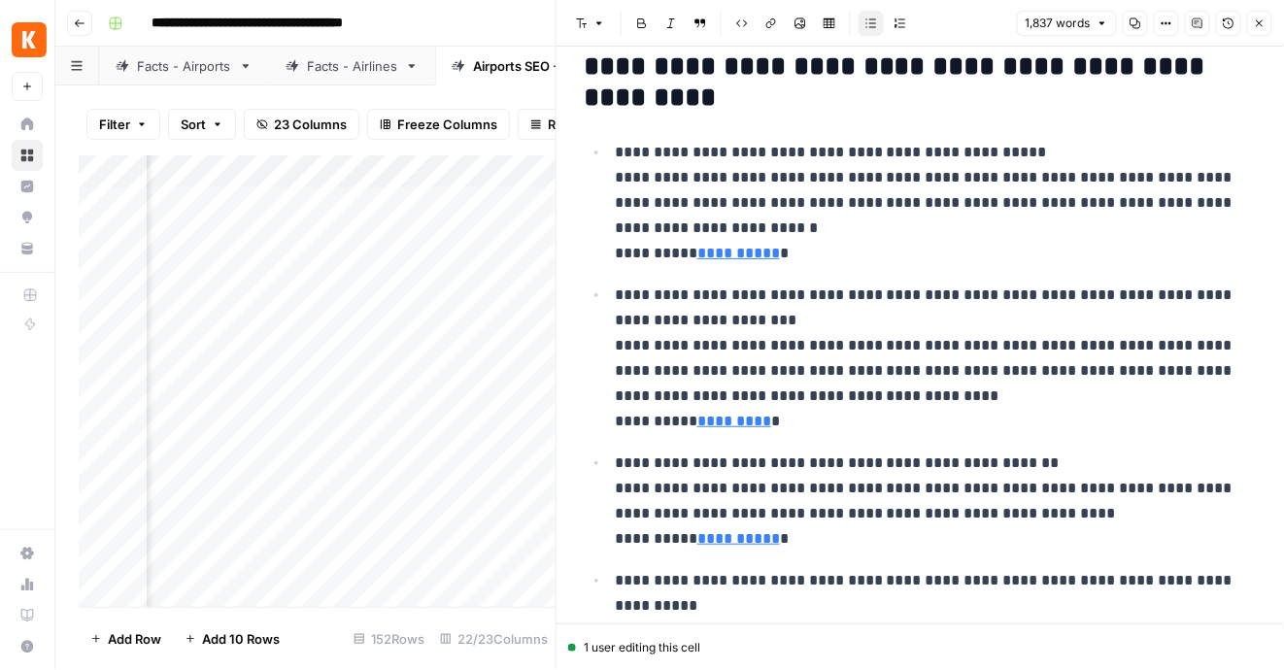
scroll to position [134, 0]
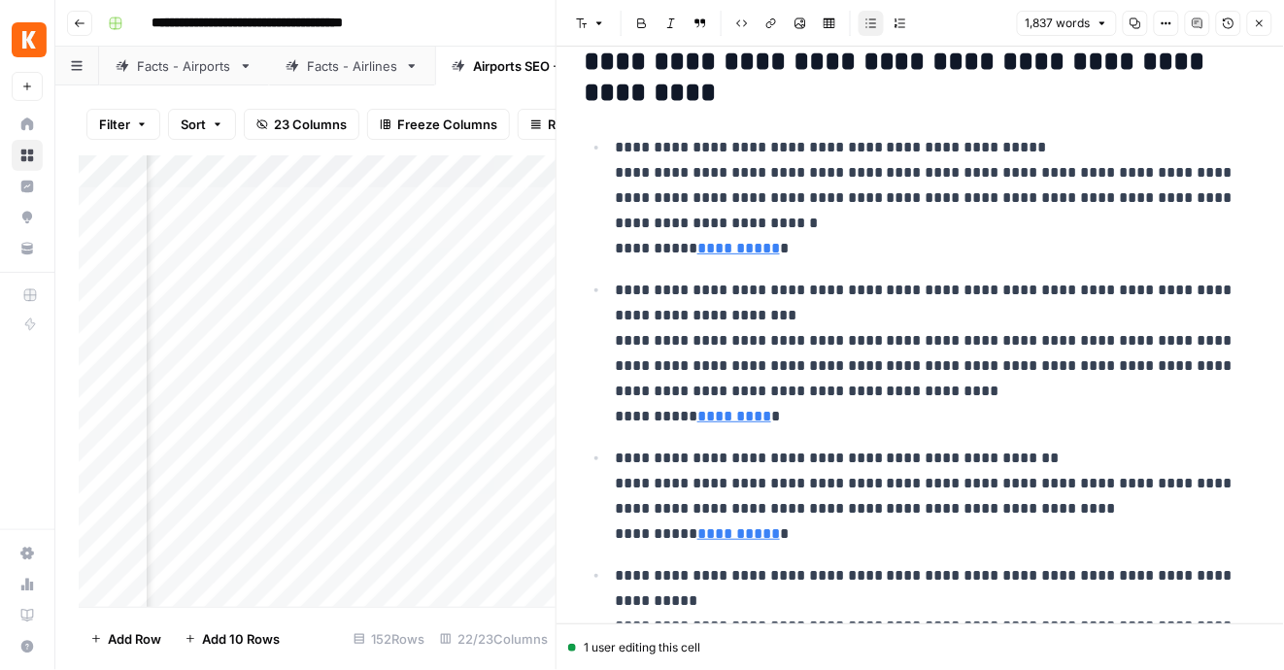
click at [1262, 28] on icon "button" at bounding box center [1260, 23] width 12 height 12
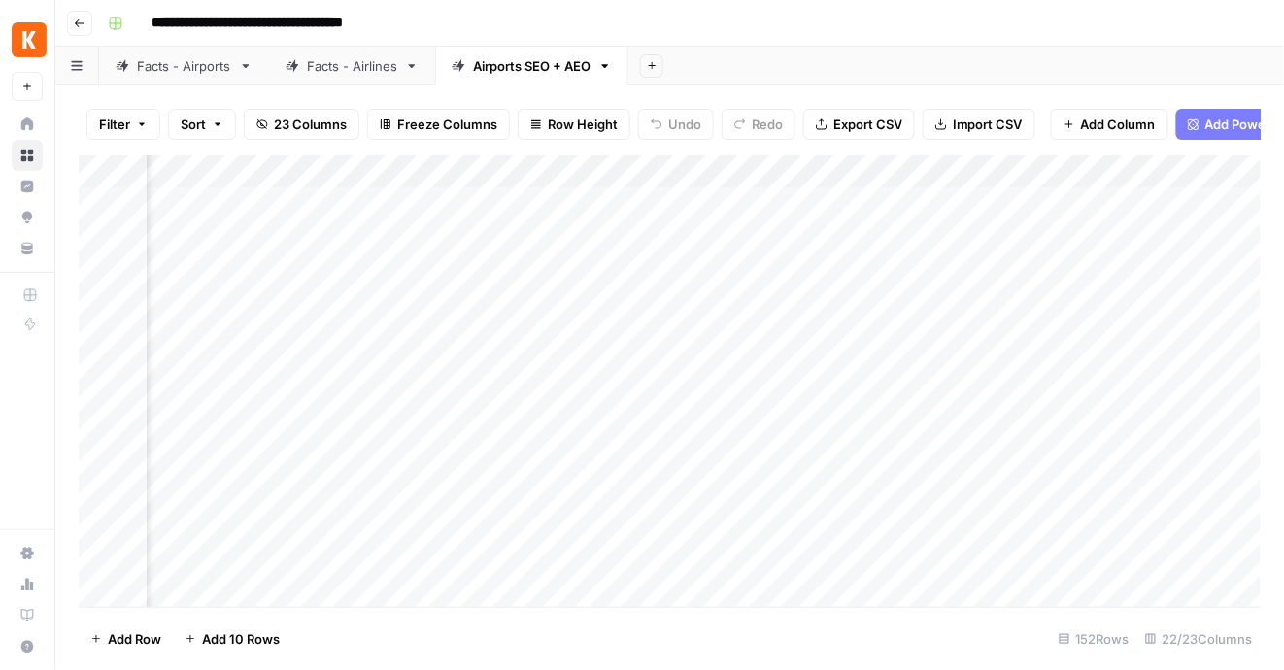
scroll to position [0, 1391]
click at [673, 197] on div "Add Column" at bounding box center [670, 381] width 1183 height 452
click at [659, 249] on div "Add Column" at bounding box center [670, 381] width 1183 height 452
click at [511, 205] on div "Add Column" at bounding box center [670, 381] width 1183 height 452
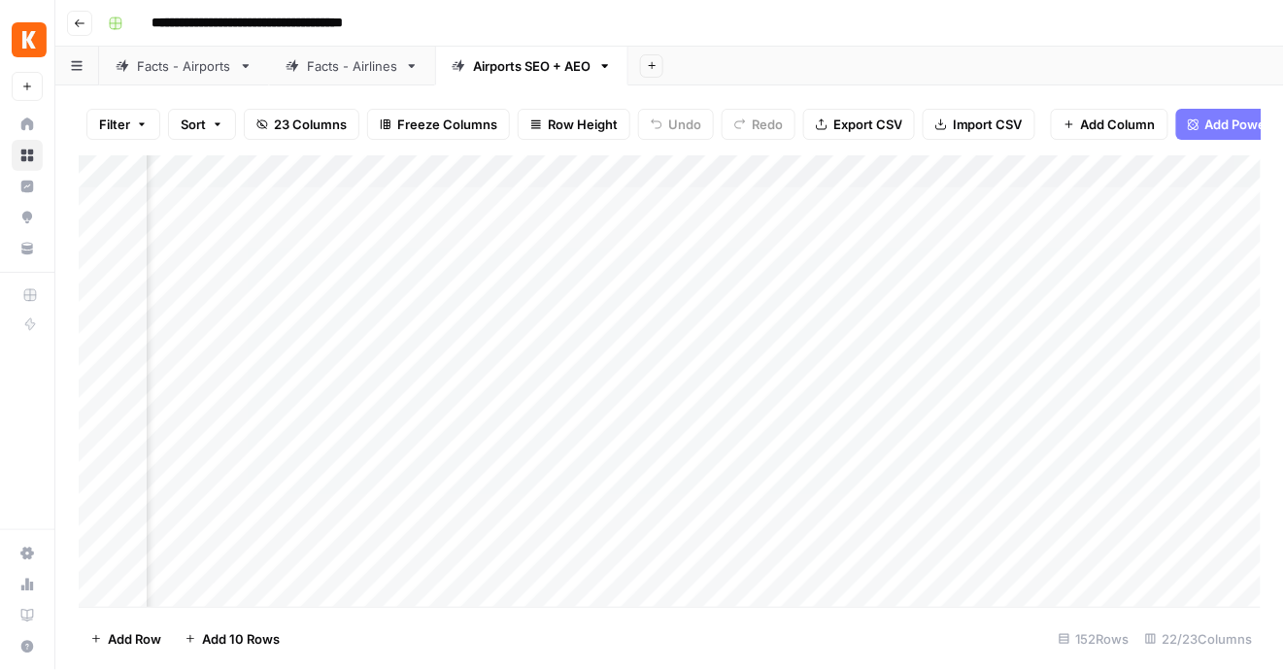
click at [511, 205] on div "Add Column" at bounding box center [670, 381] width 1183 height 452
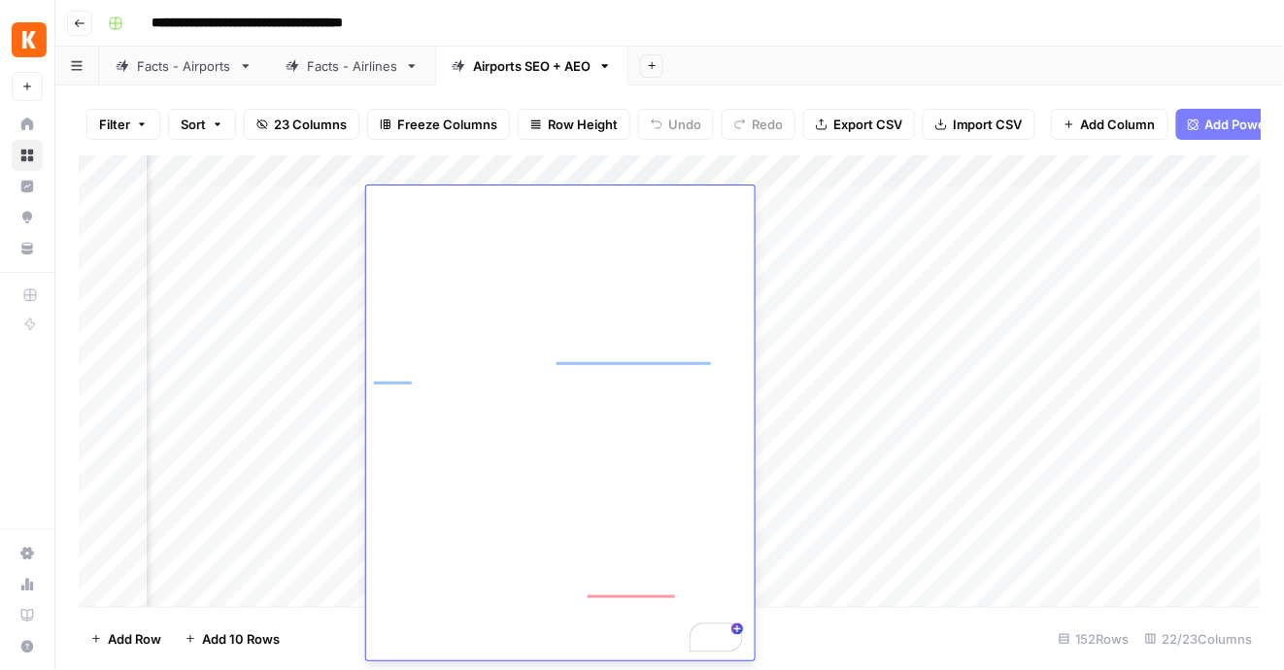
scroll to position [3345, 0]
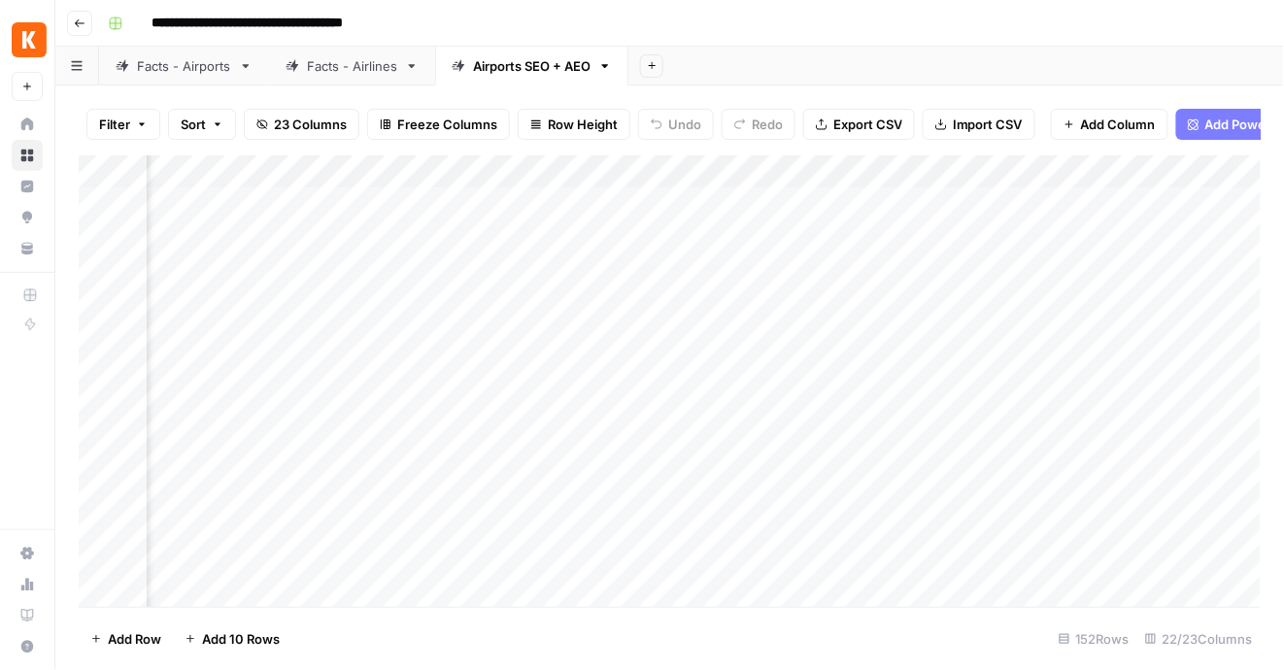
click at [843, 265] on div "Add Column" at bounding box center [670, 381] width 1183 height 452
click at [439, 239] on div "Add Column" at bounding box center [670, 381] width 1183 height 452
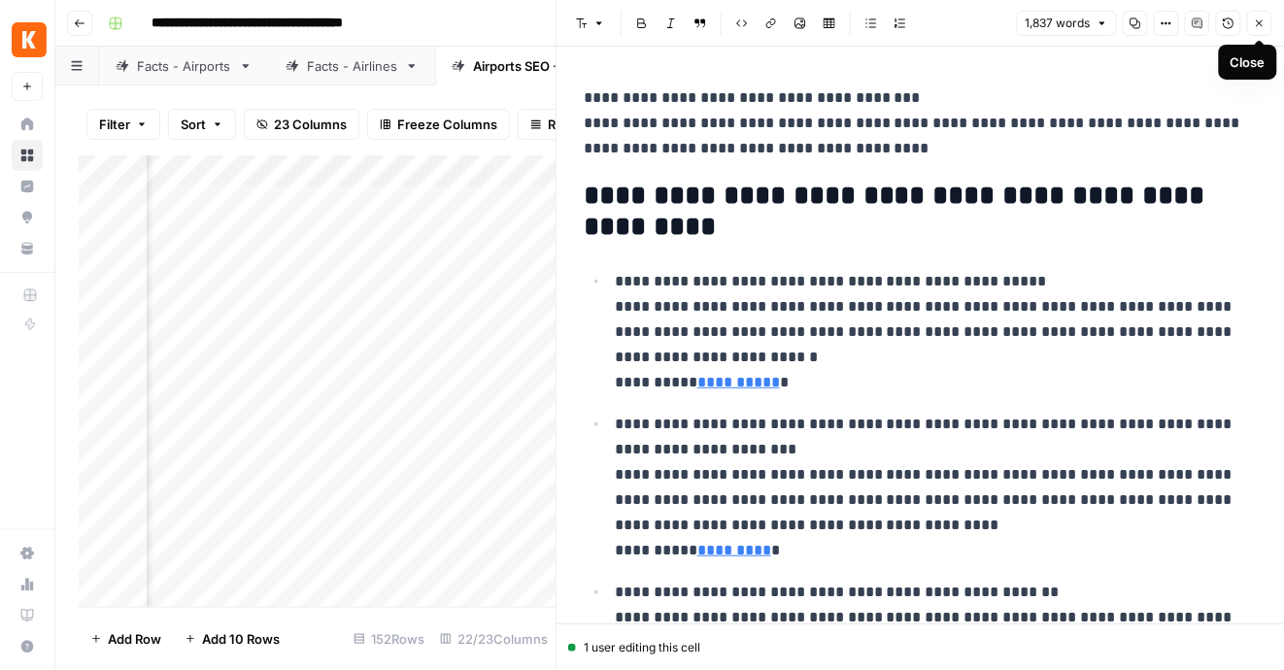
click at [1257, 24] on icon "button" at bounding box center [1259, 23] width 7 height 7
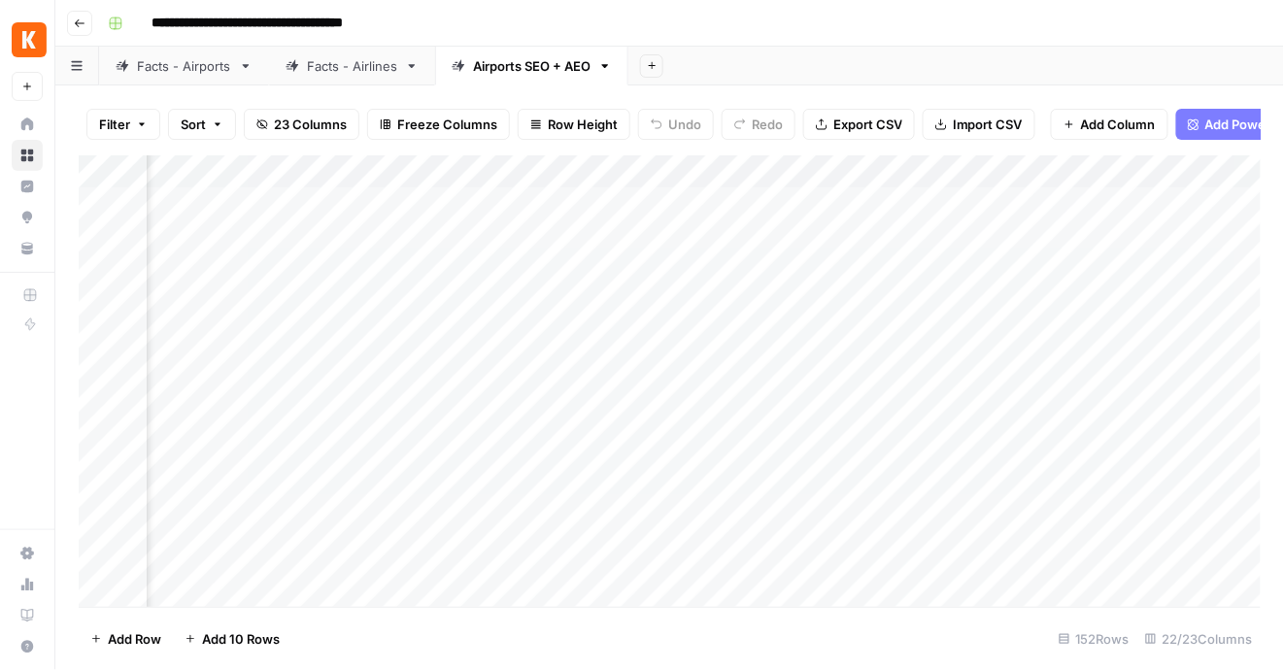
scroll to position [0, 1443]
click at [184, 71] on div "Facts - Airports" at bounding box center [184, 65] width 94 height 19
click at [534, 73] on div "Airports SEO + AEO" at bounding box center [531, 65] width 117 height 19
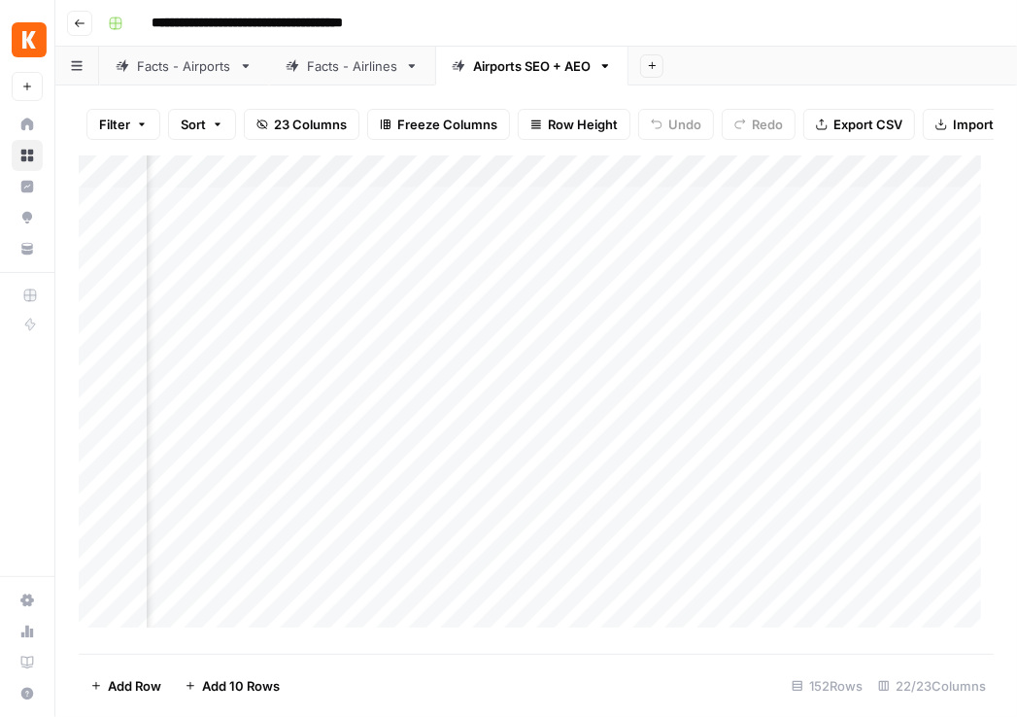
scroll to position [0, 2826]
